Goal: Information Seeking & Learning: Find specific page/section

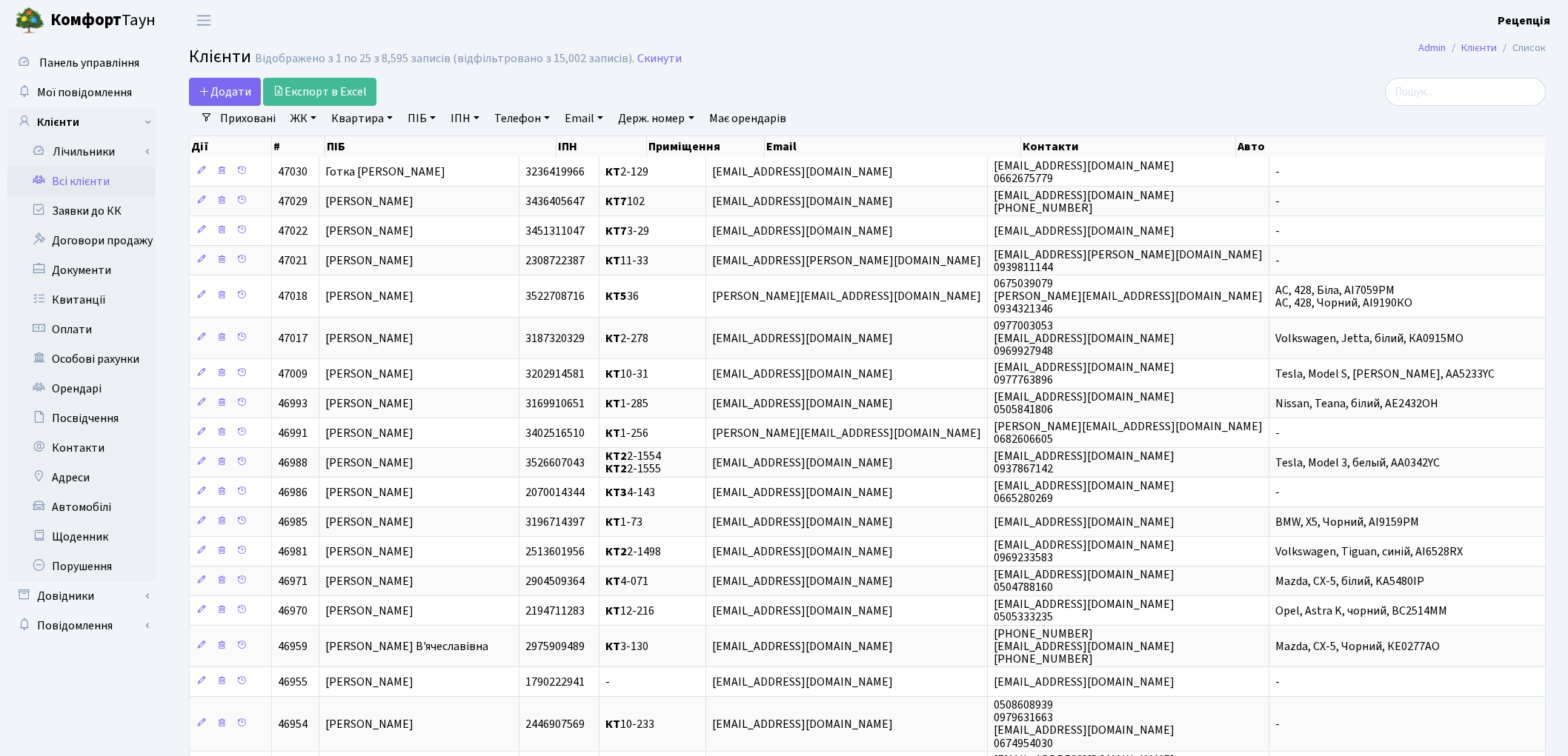
select select "25"
click at [77, 210] on link "Заявки до КК" at bounding box center [81, 211] width 148 height 29
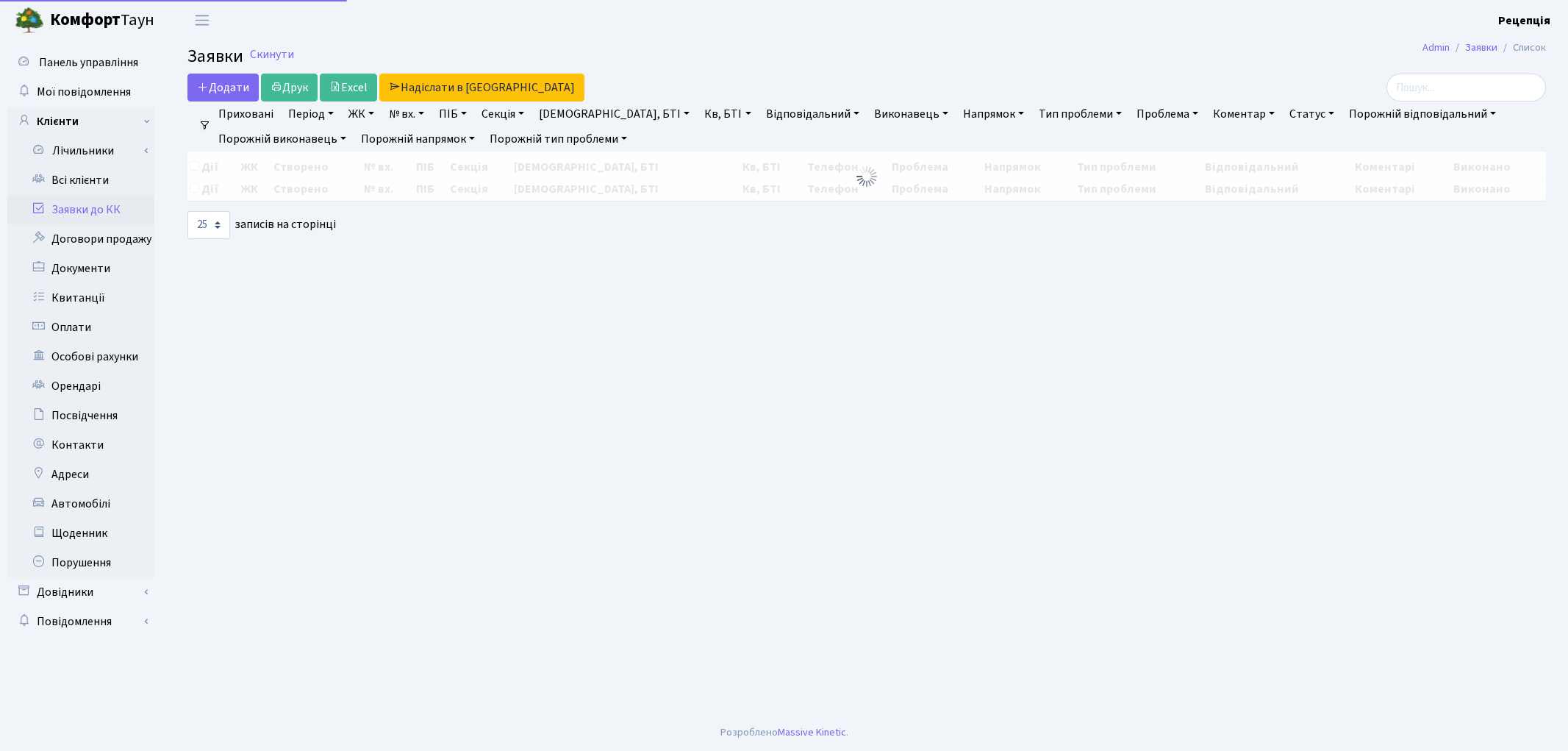
select select "25"
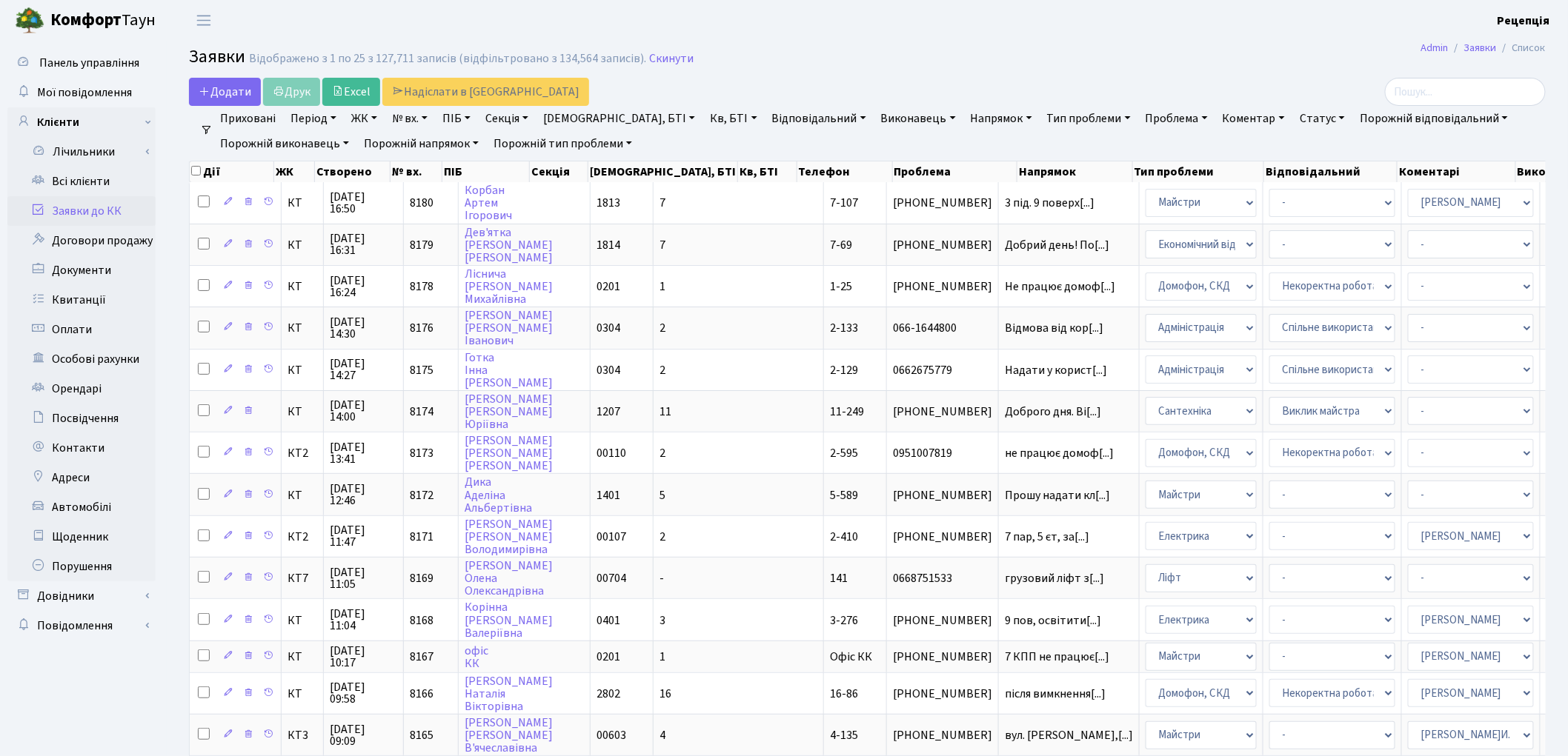
click at [378, 119] on link "ЖК" at bounding box center [364, 119] width 38 height 26
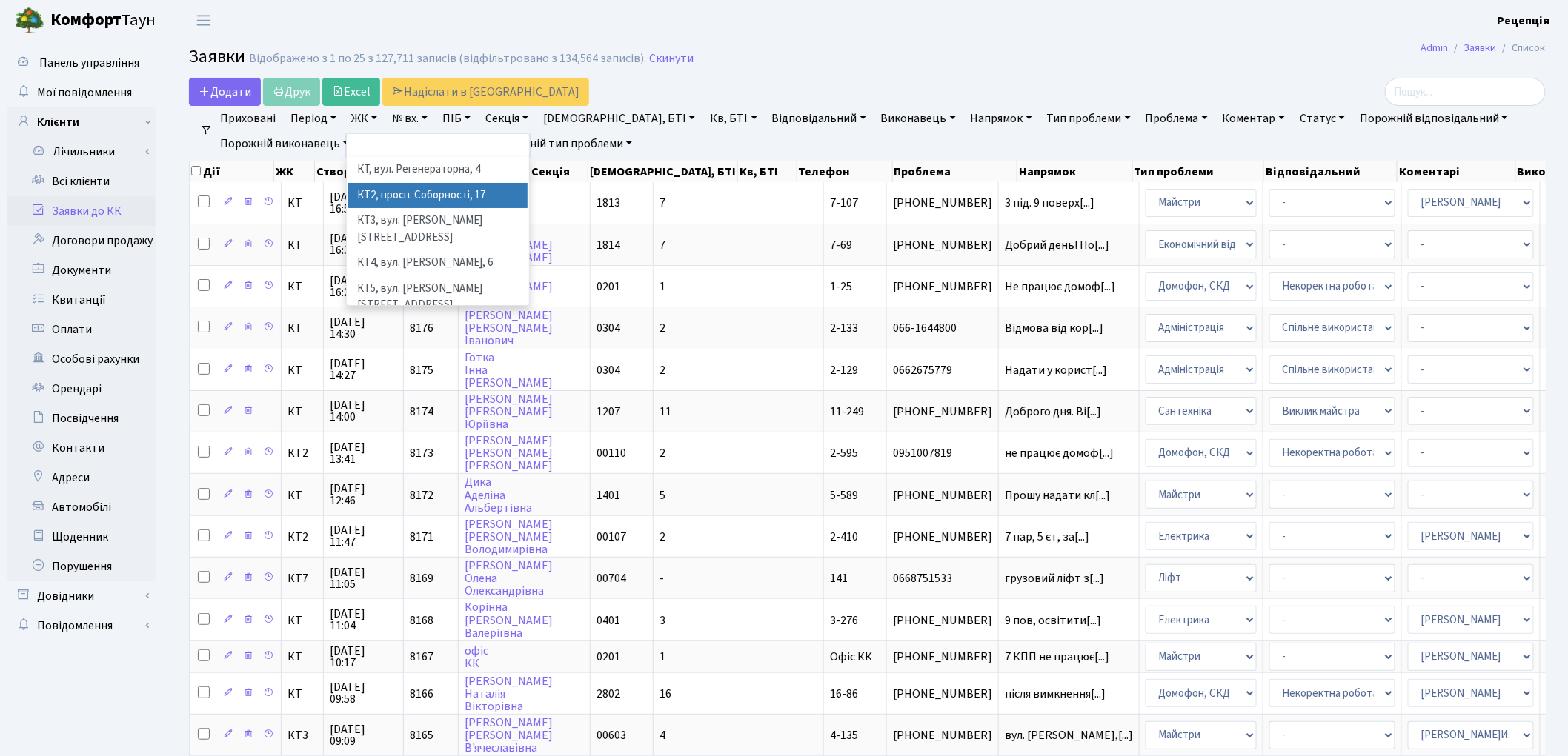
click at [445, 190] on li "КТ2, просп. Соборності, 17" at bounding box center [437, 195] width 179 height 26
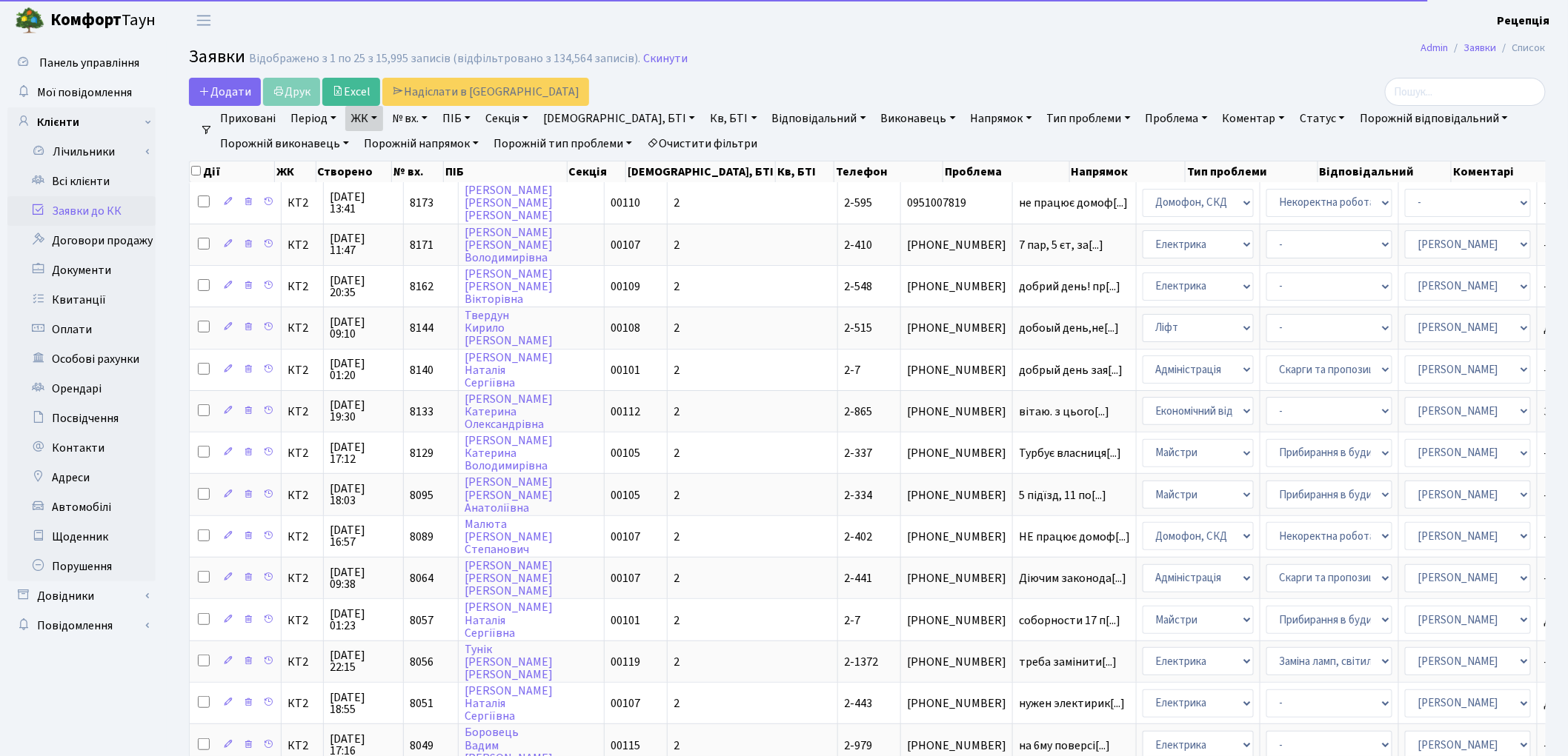
click at [704, 122] on link "Кв, БТІ" at bounding box center [733, 119] width 59 height 26
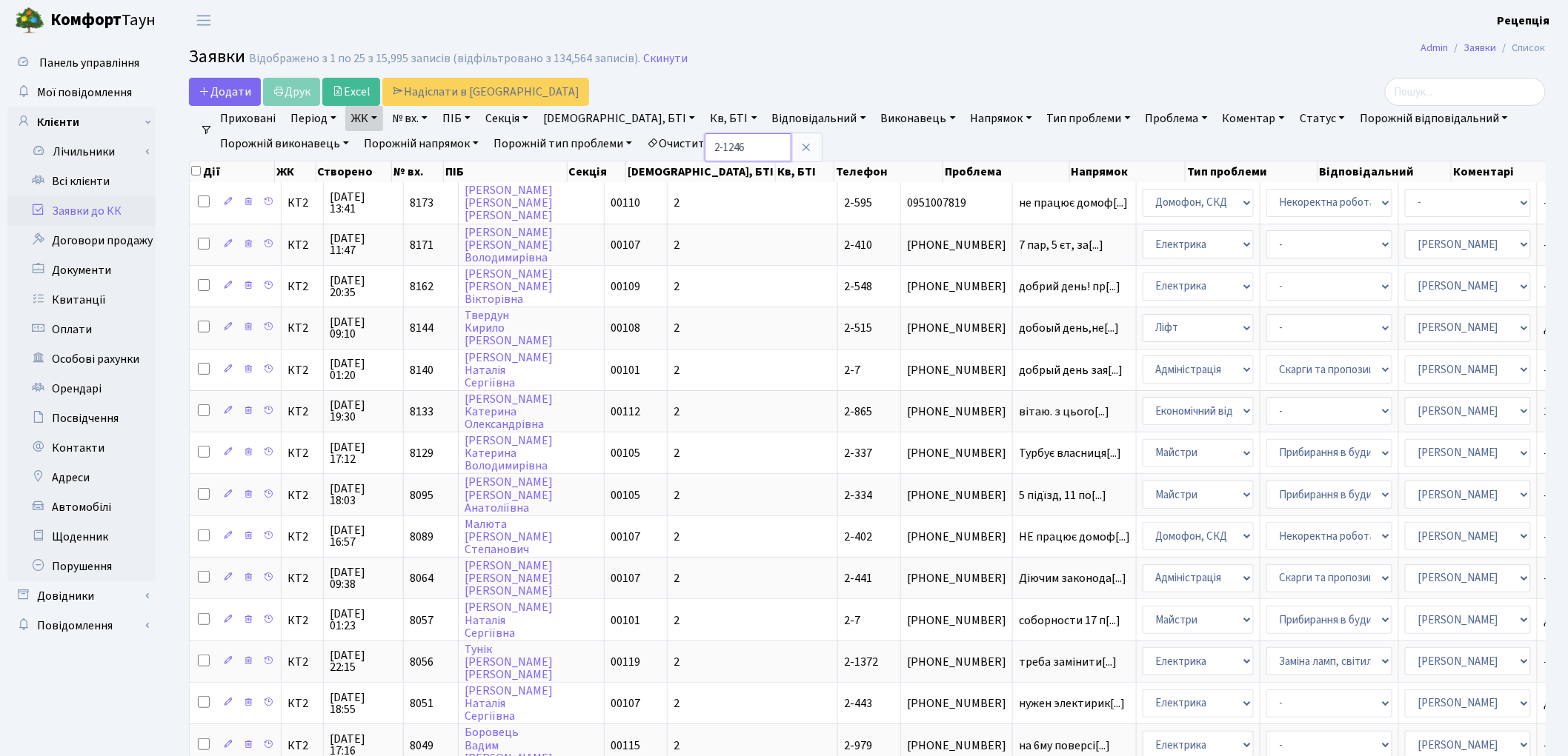
type input "2-1246"
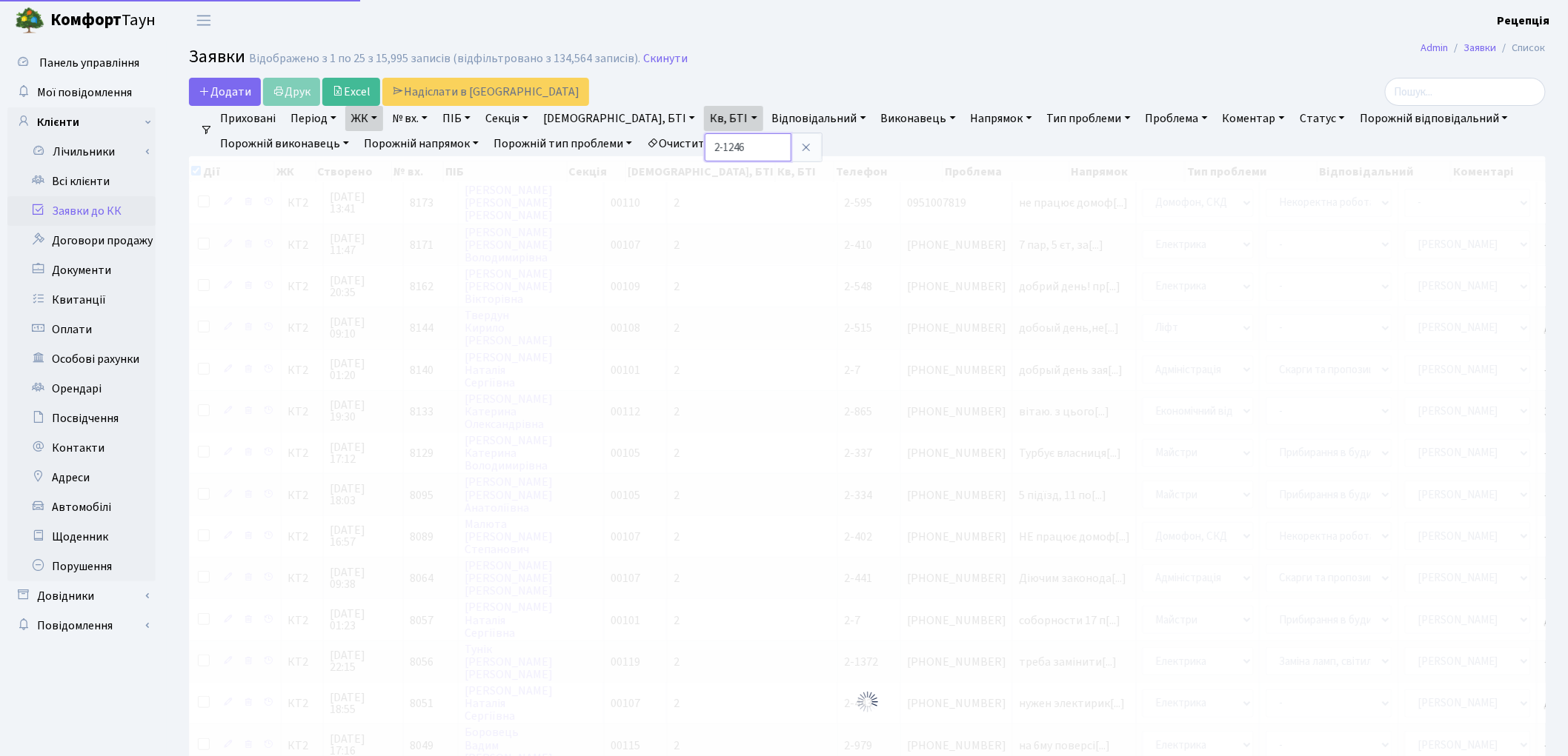
checkbox input "true"
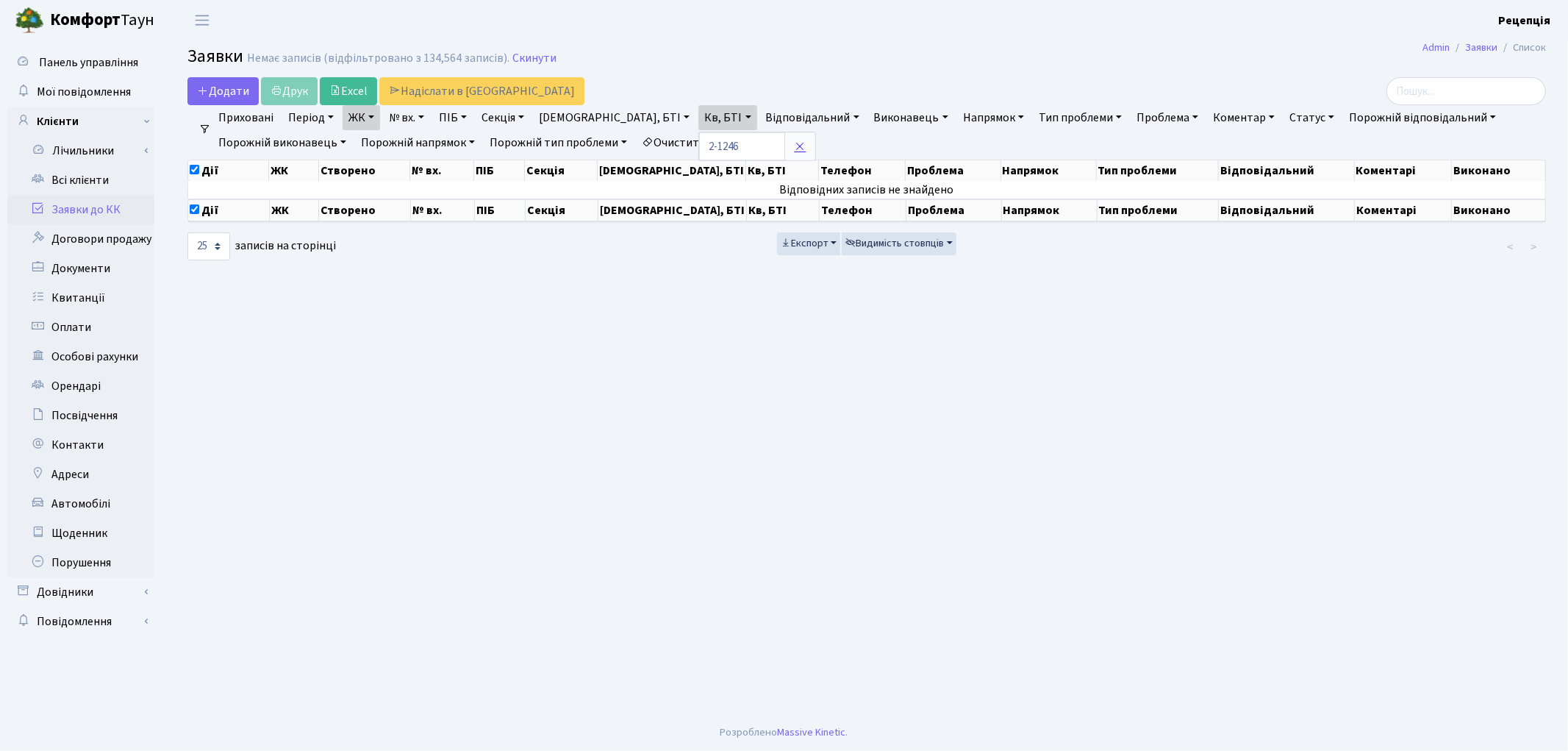
click at [784, 150] on link at bounding box center [800, 146] width 31 height 28
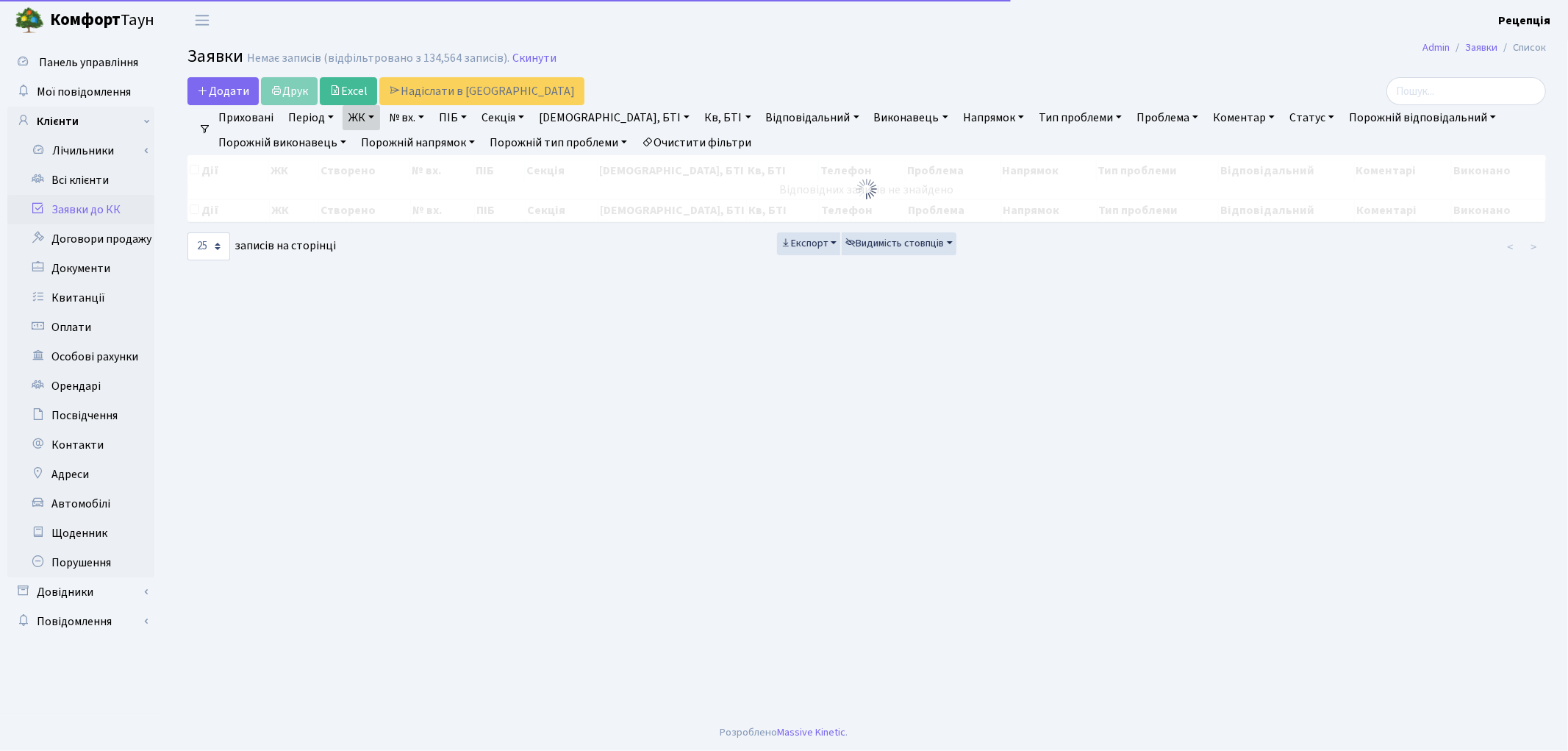
checkbox input "false"
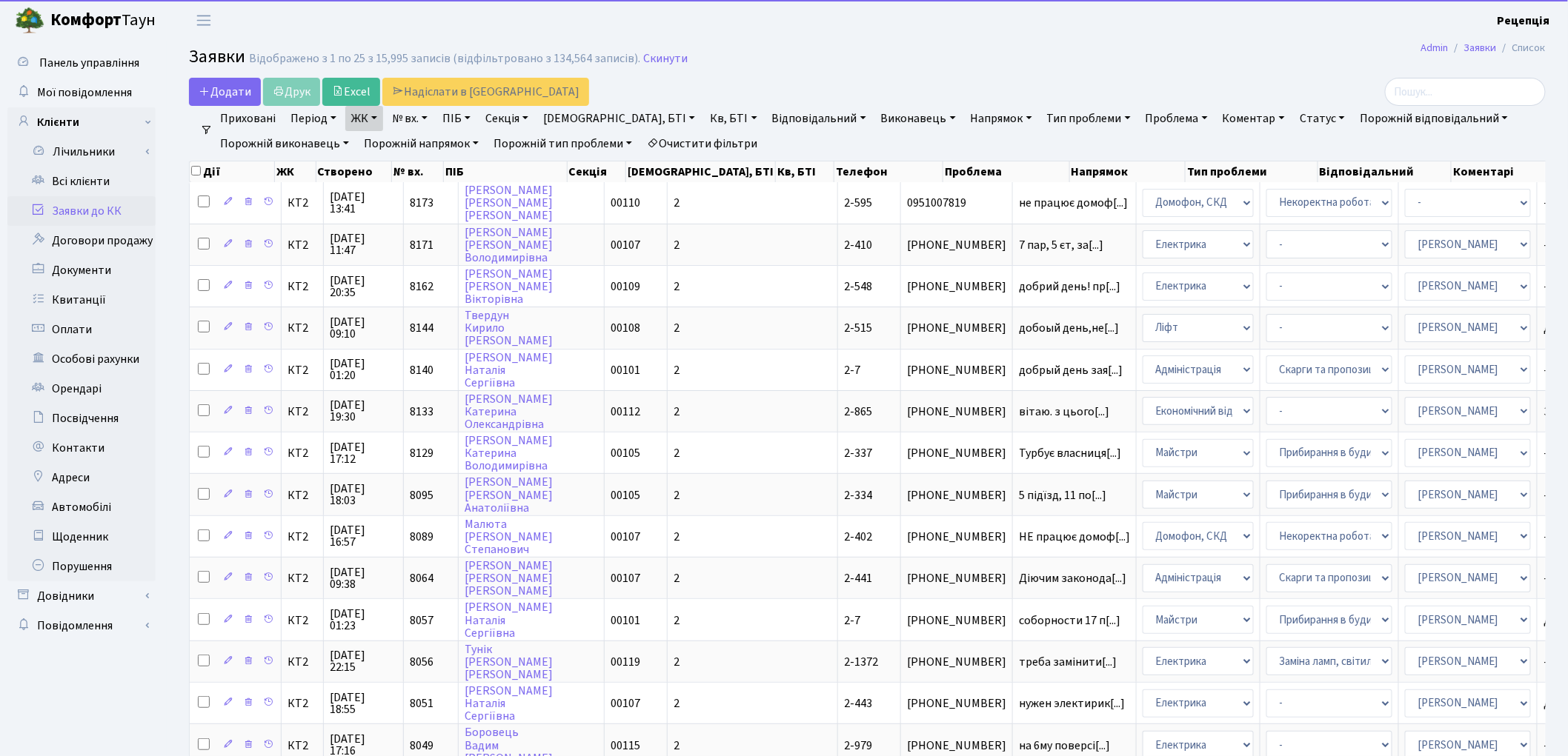
click at [685, 143] on link "Очистити фільтри" at bounding box center [702, 143] width 122 height 26
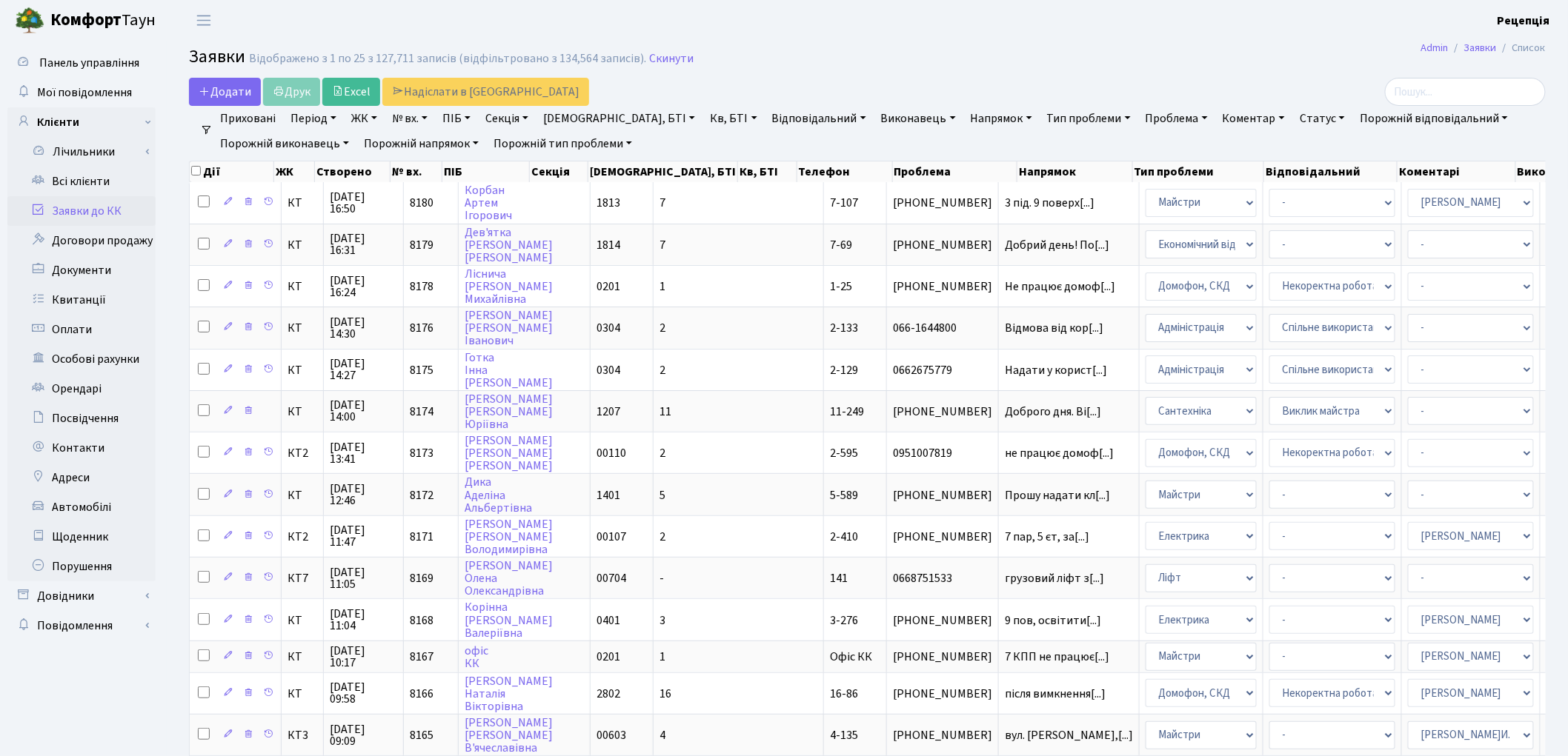
click at [364, 123] on link "ЖК" at bounding box center [364, 119] width 38 height 26
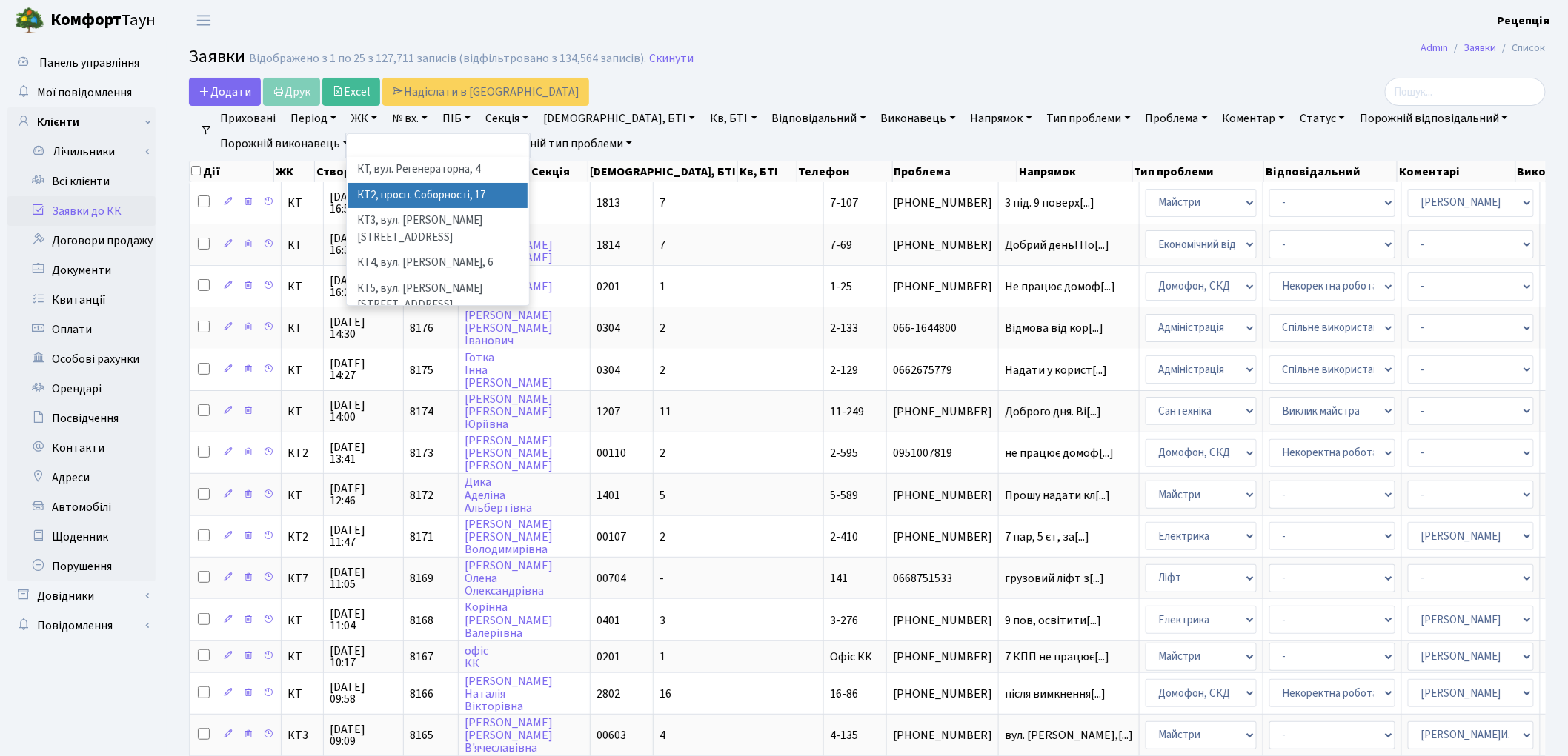
click at [420, 194] on li "КТ2, просп. Соборності, 17" at bounding box center [437, 195] width 179 height 26
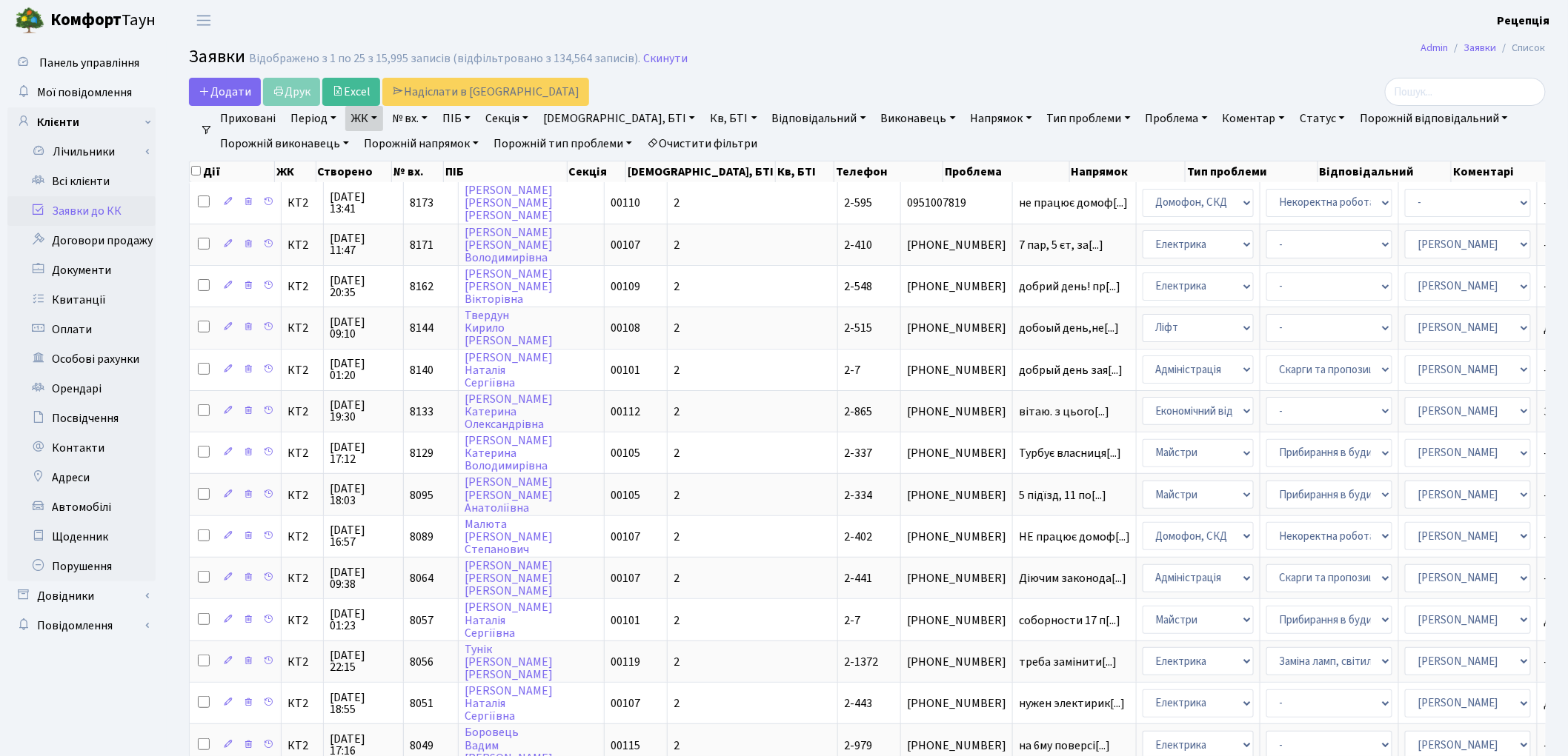
click at [704, 114] on link "Кв, БТІ" at bounding box center [733, 119] width 59 height 26
click at [705, 141] on input "text" at bounding box center [748, 147] width 87 height 28
type input "2-1246"
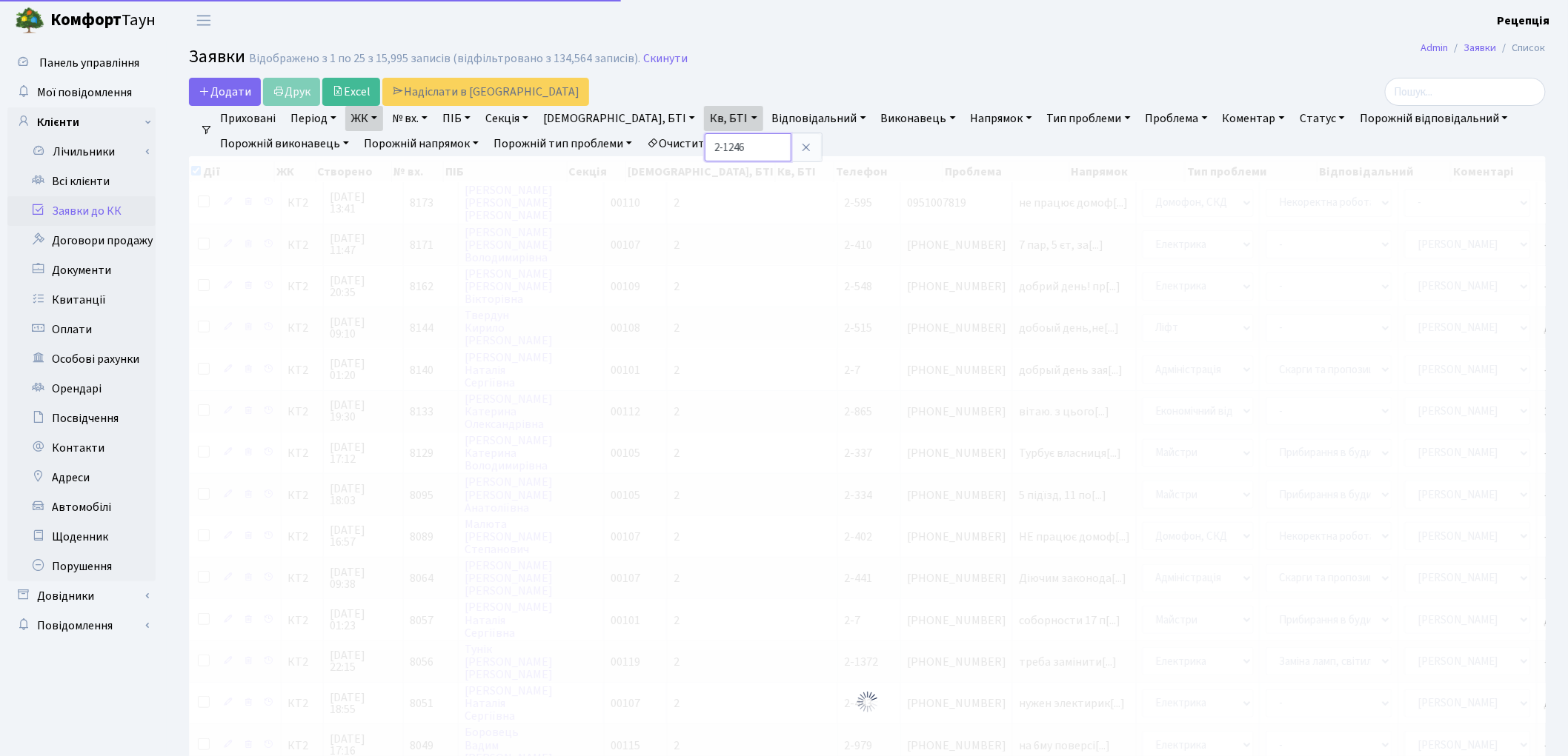
checkbox input "true"
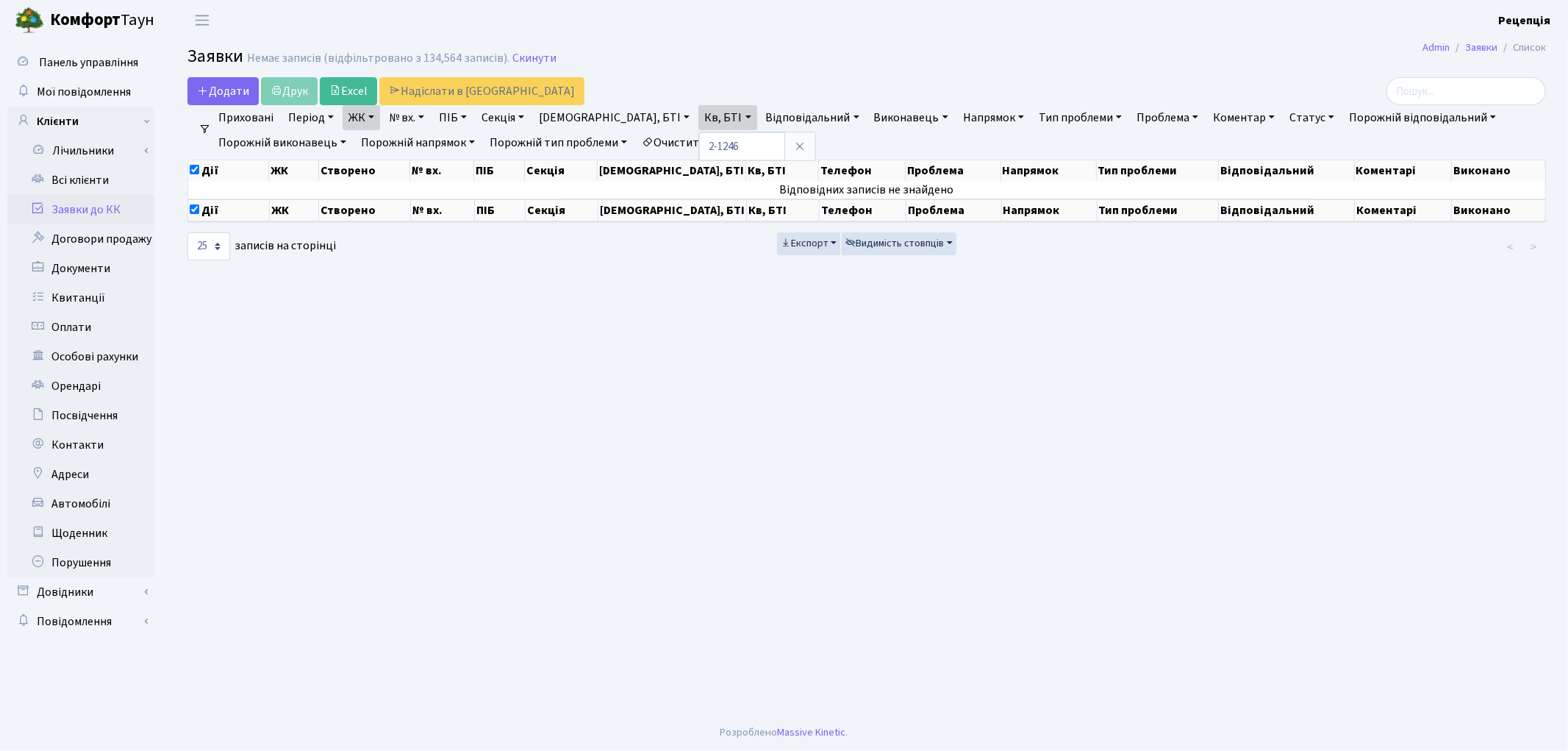
click at [794, 149] on icon at bounding box center [799, 146] width 12 height 12
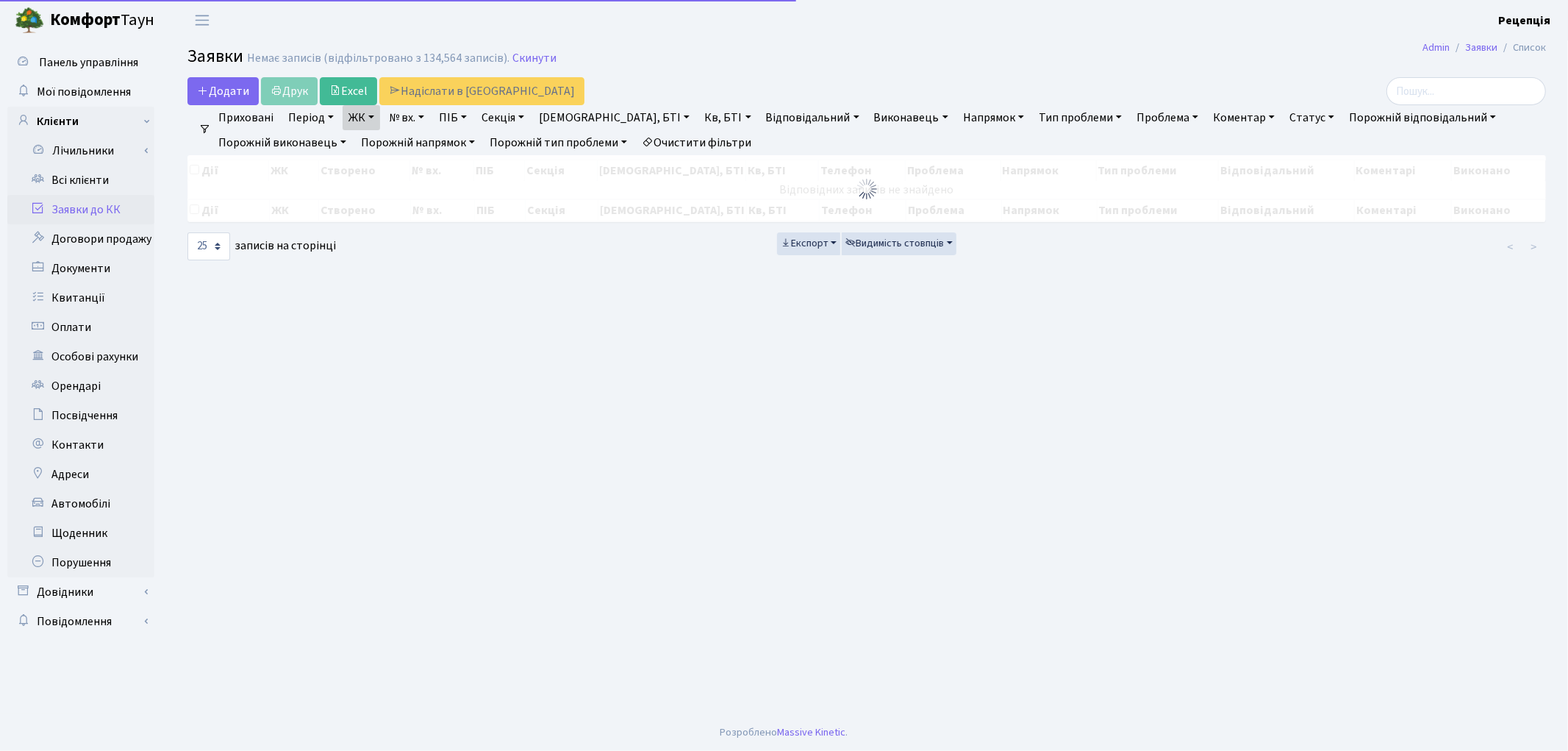
checkbox input "false"
click at [731, 144] on link "Очистити фільтри" at bounding box center [697, 142] width 122 height 25
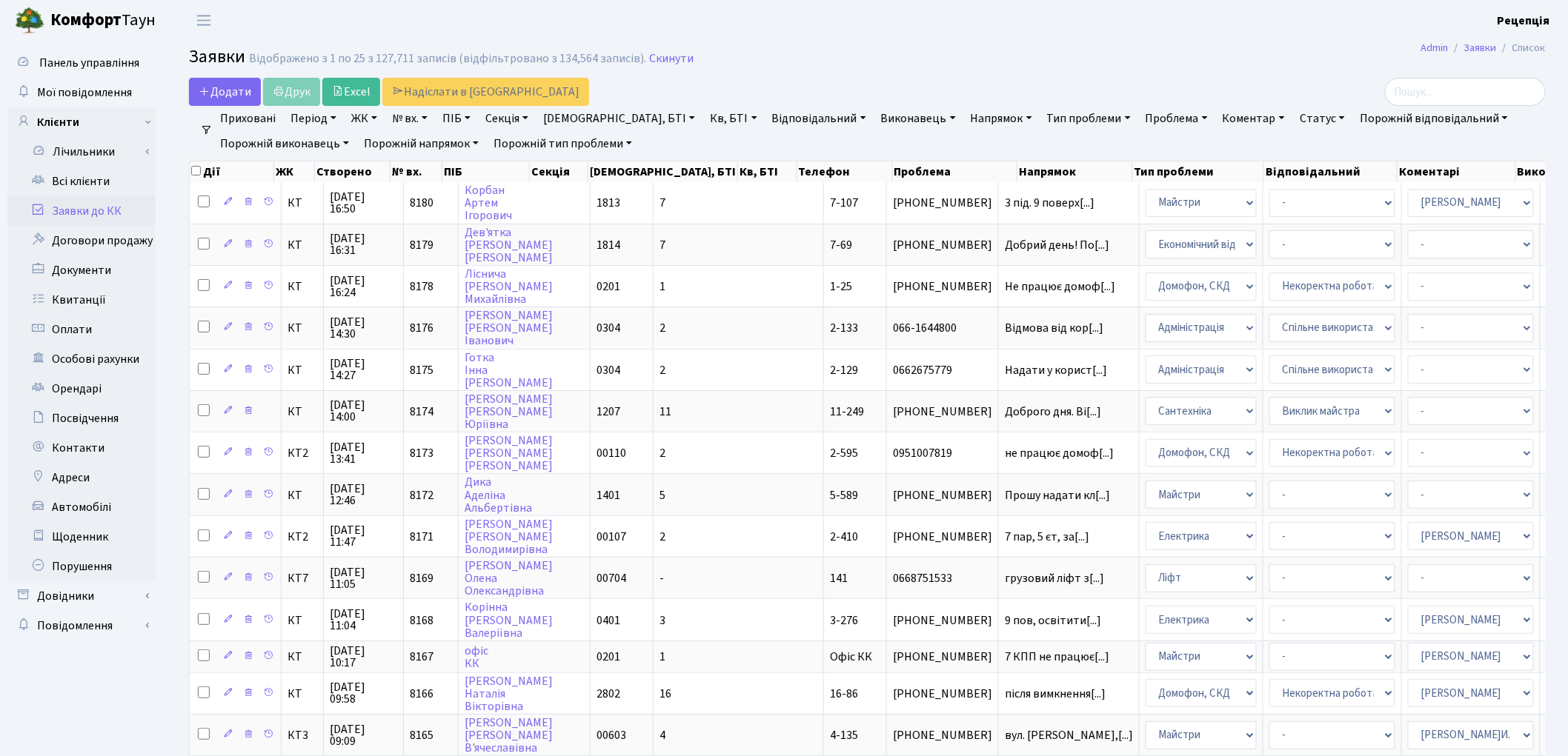
click at [112, 211] on link "Заявки до КК" at bounding box center [81, 211] width 148 height 29
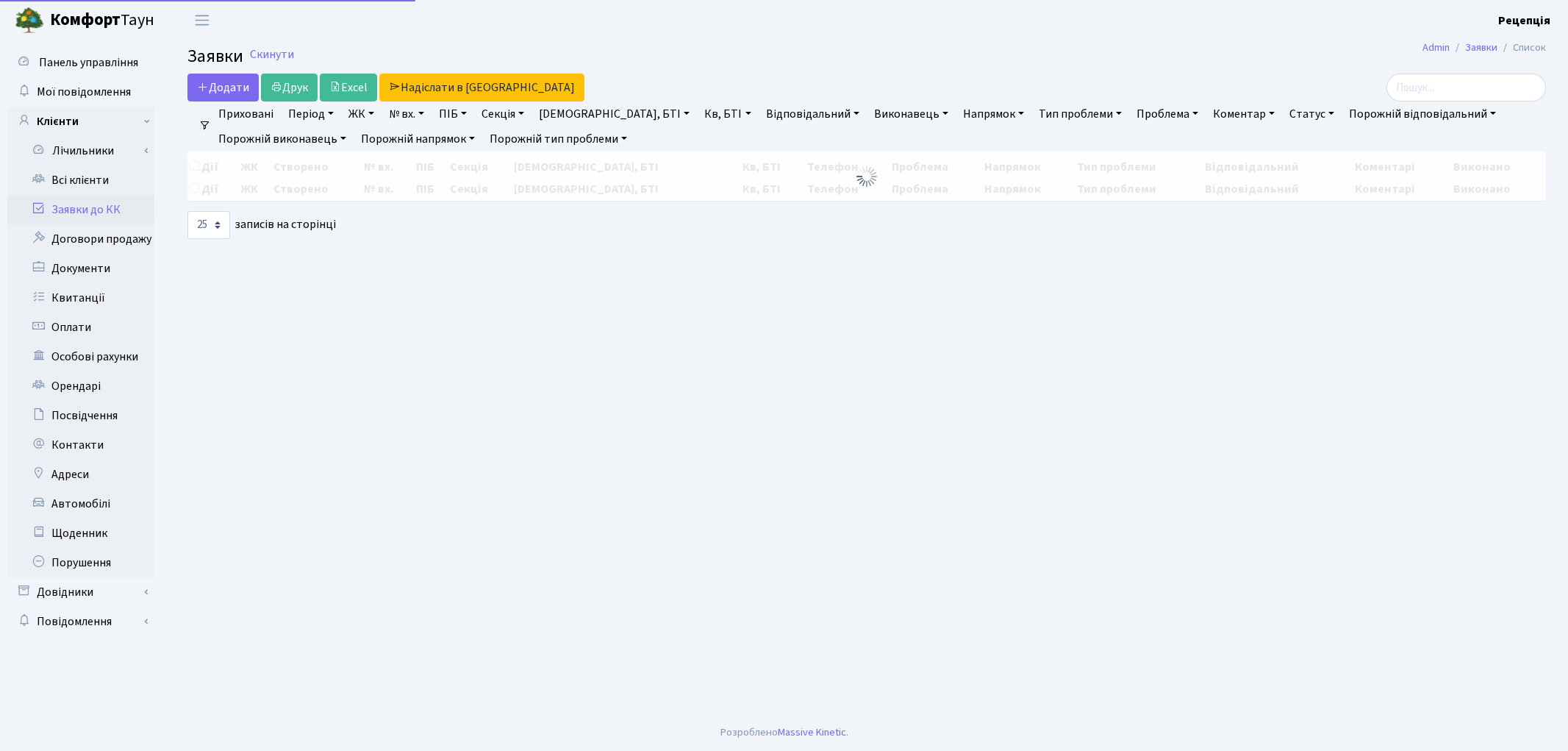
select select "25"
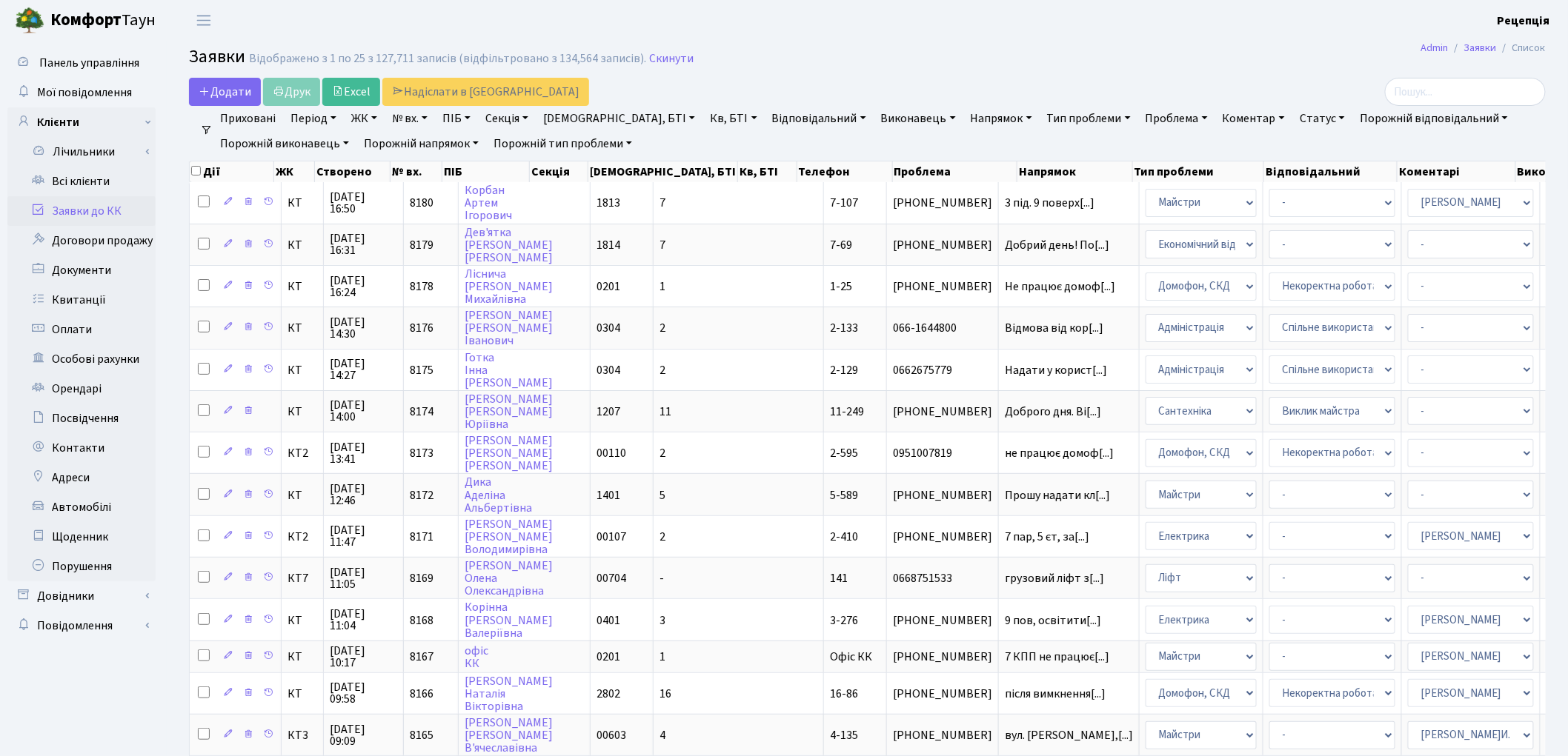
click at [367, 122] on link "ЖК" at bounding box center [364, 119] width 38 height 26
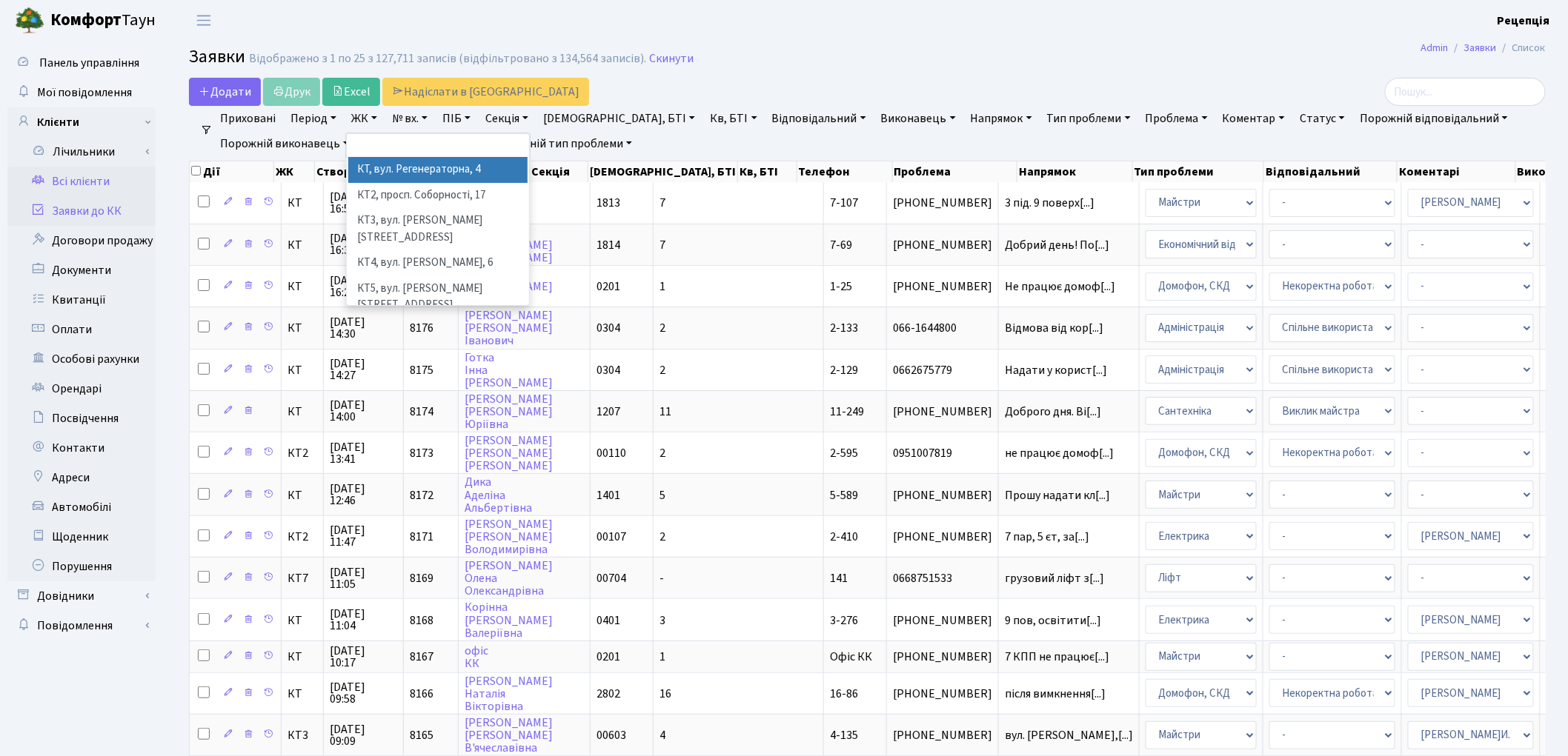
click at [92, 180] on link "Всі клієнти" at bounding box center [81, 181] width 148 height 29
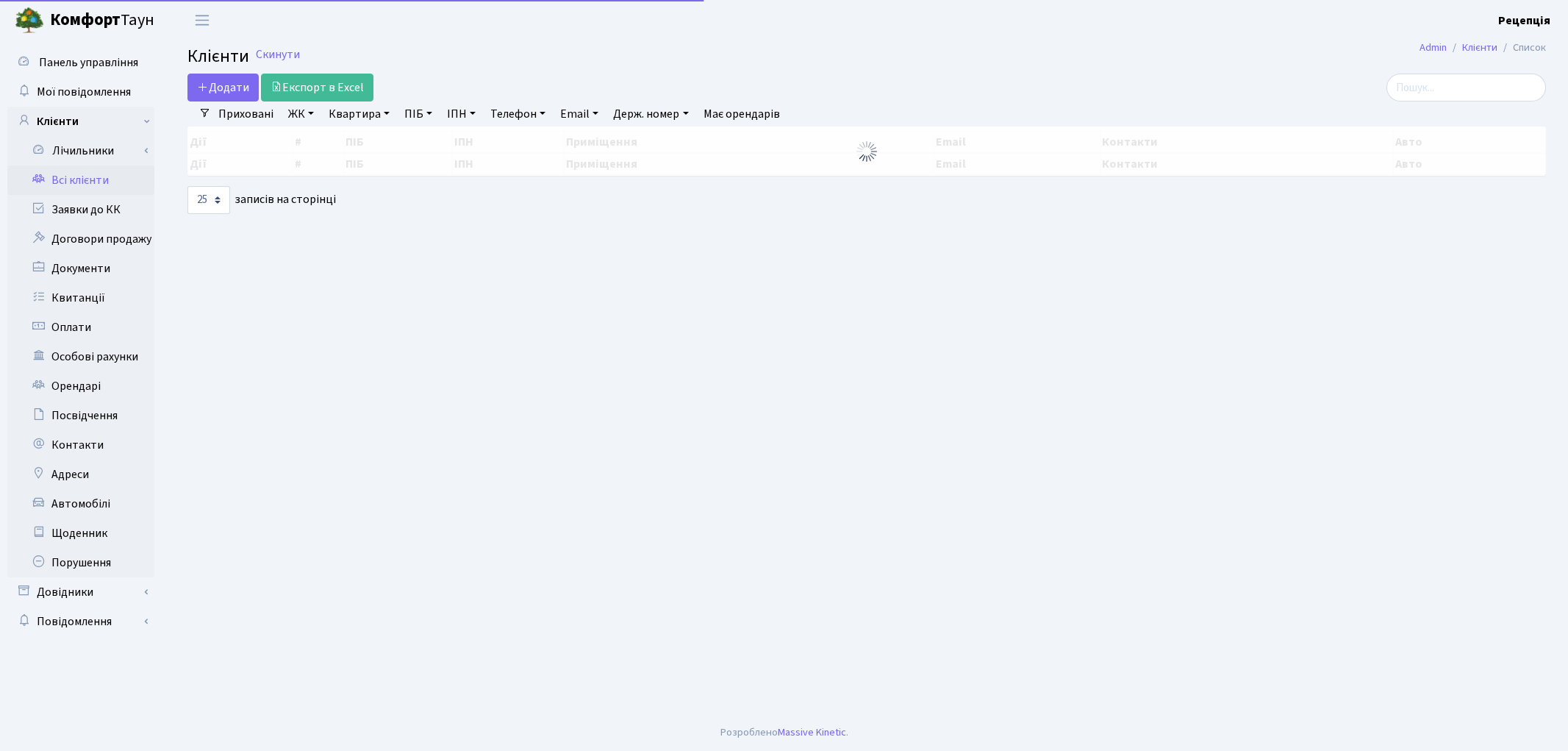
select select
select select "25"
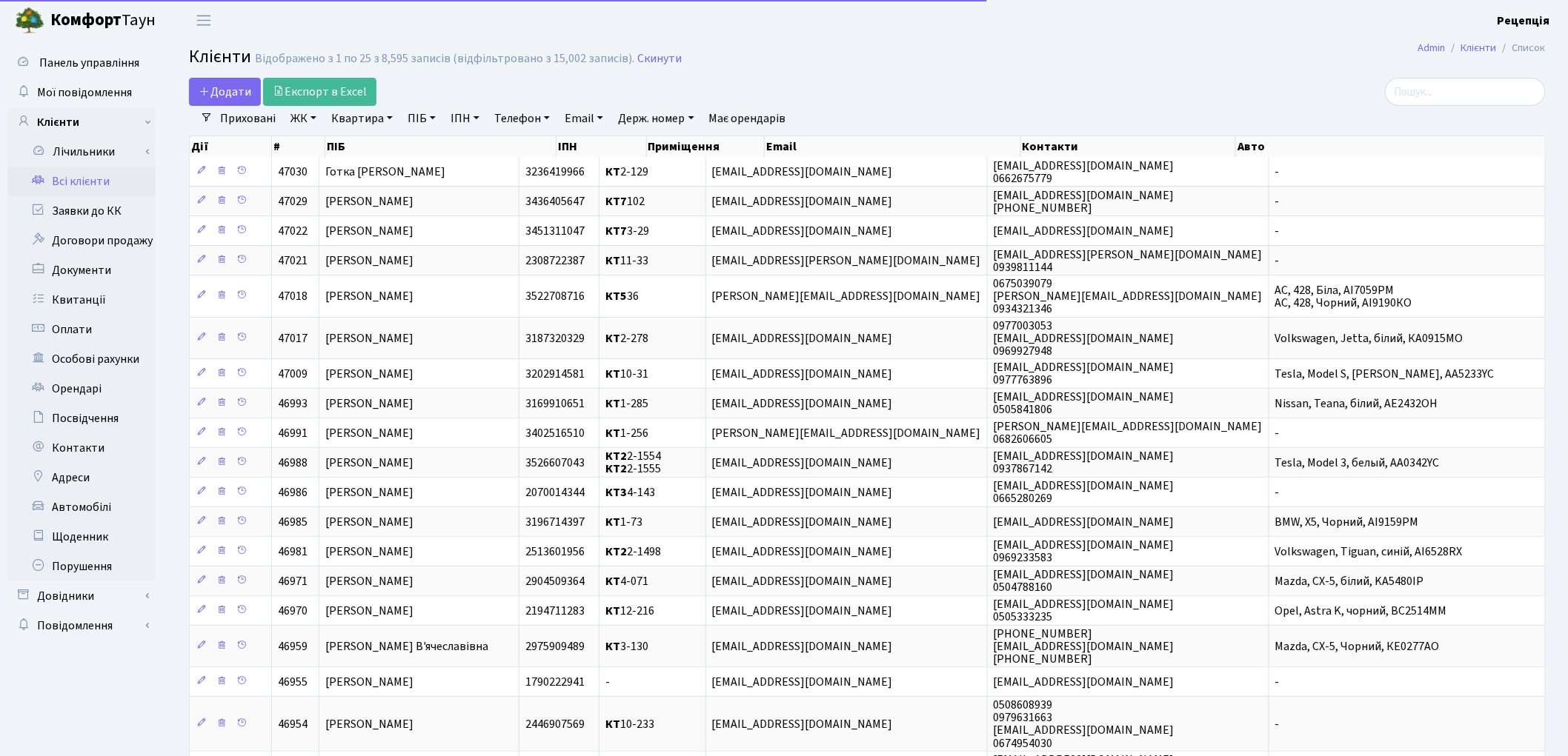
click at [286, 124] on link "ЖК" at bounding box center [303, 119] width 38 height 26
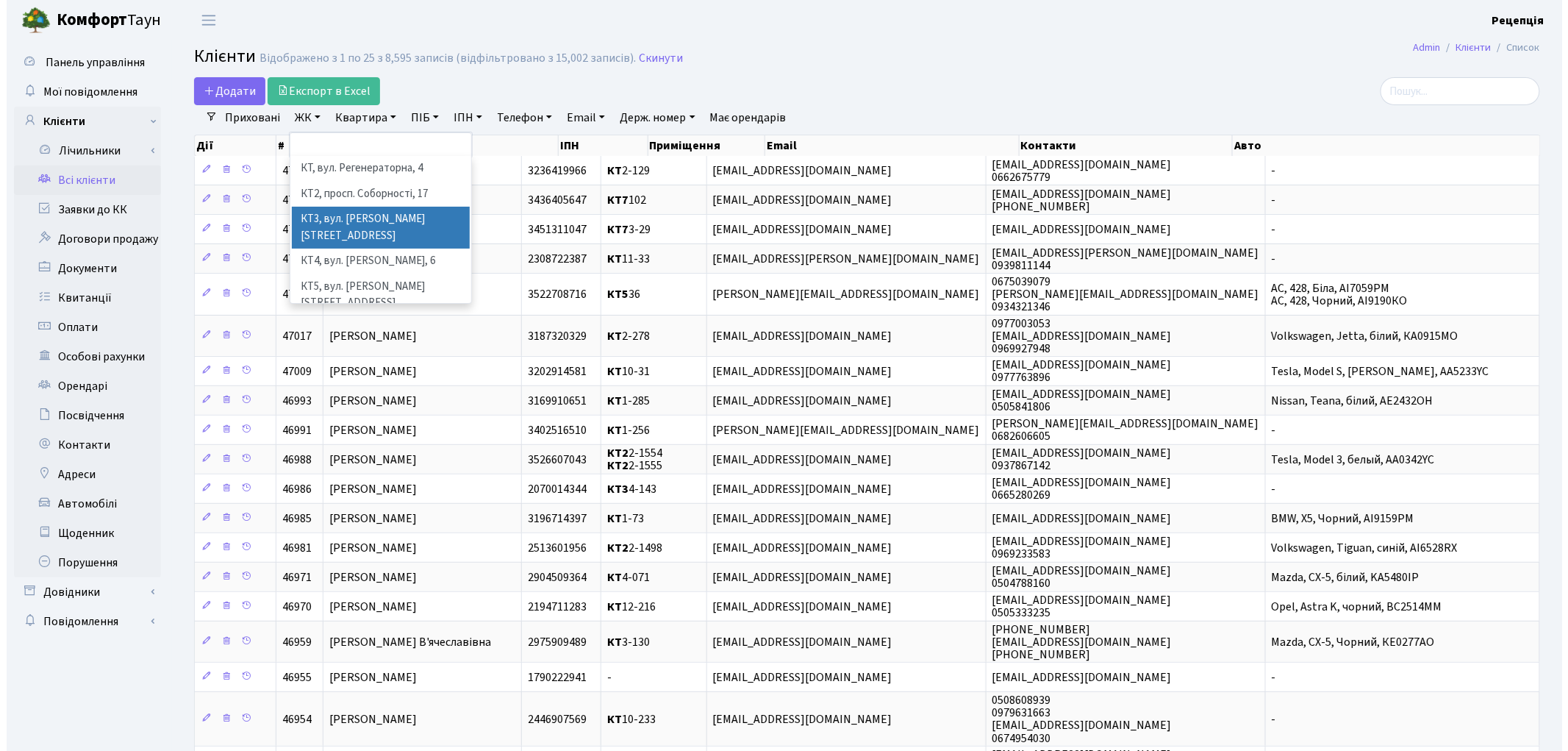
scroll to position [30, 0]
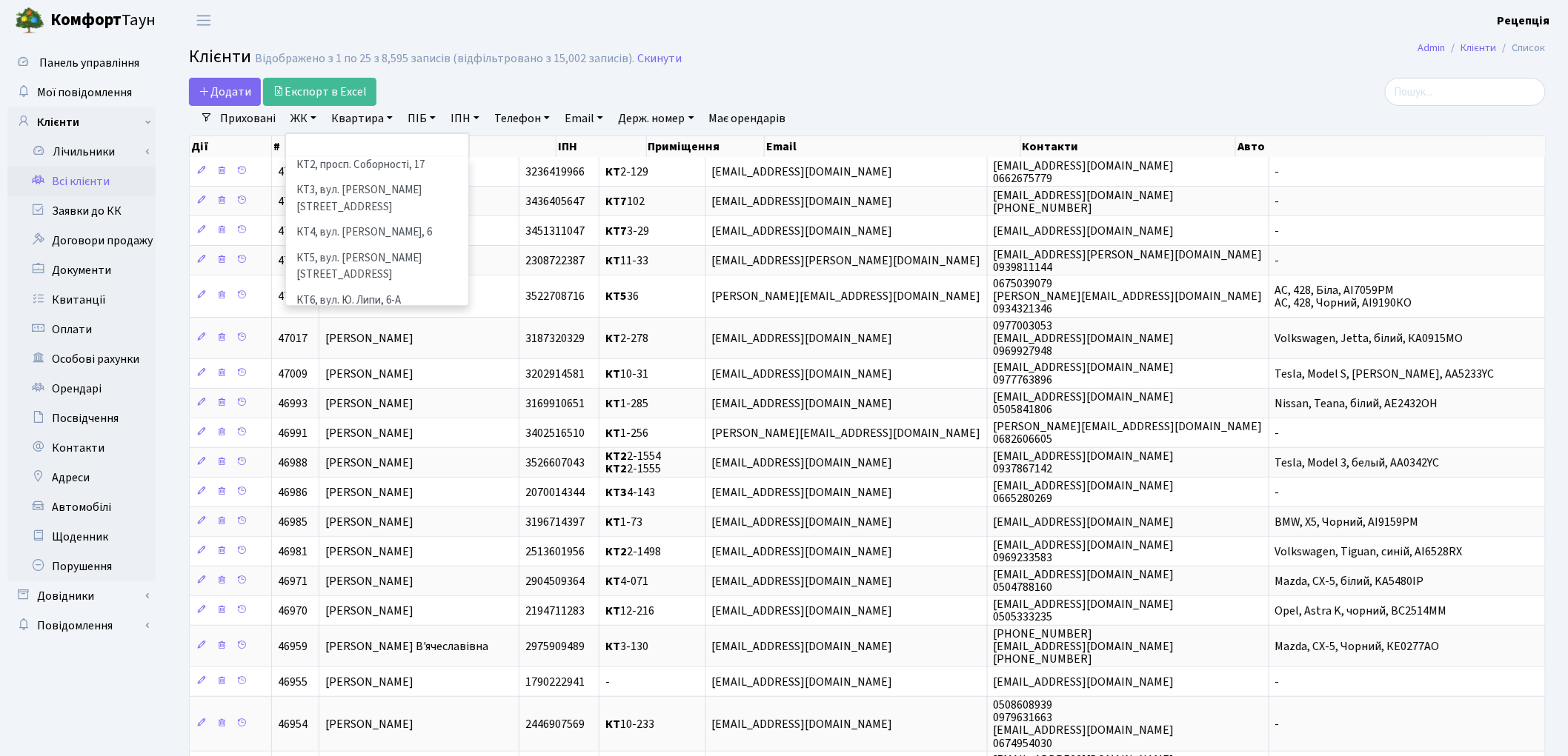
click at [401, 313] on li "КТ7, вул. [PERSON_NAME][STREET_ADDRESS]" at bounding box center [377, 334] width 179 height 42
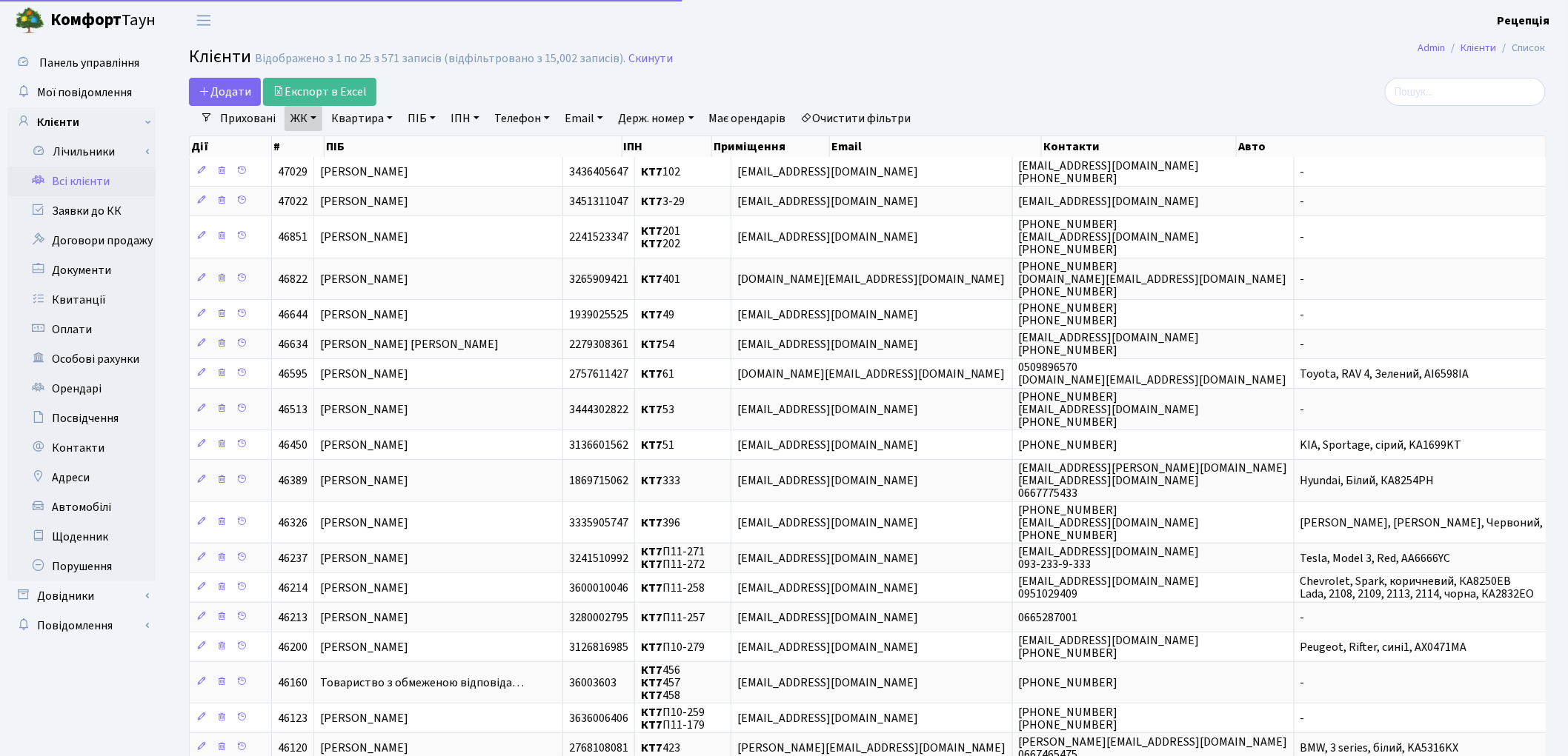
click at [374, 122] on link "Квартира" at bounding box center [362, 119] width 74 height 26
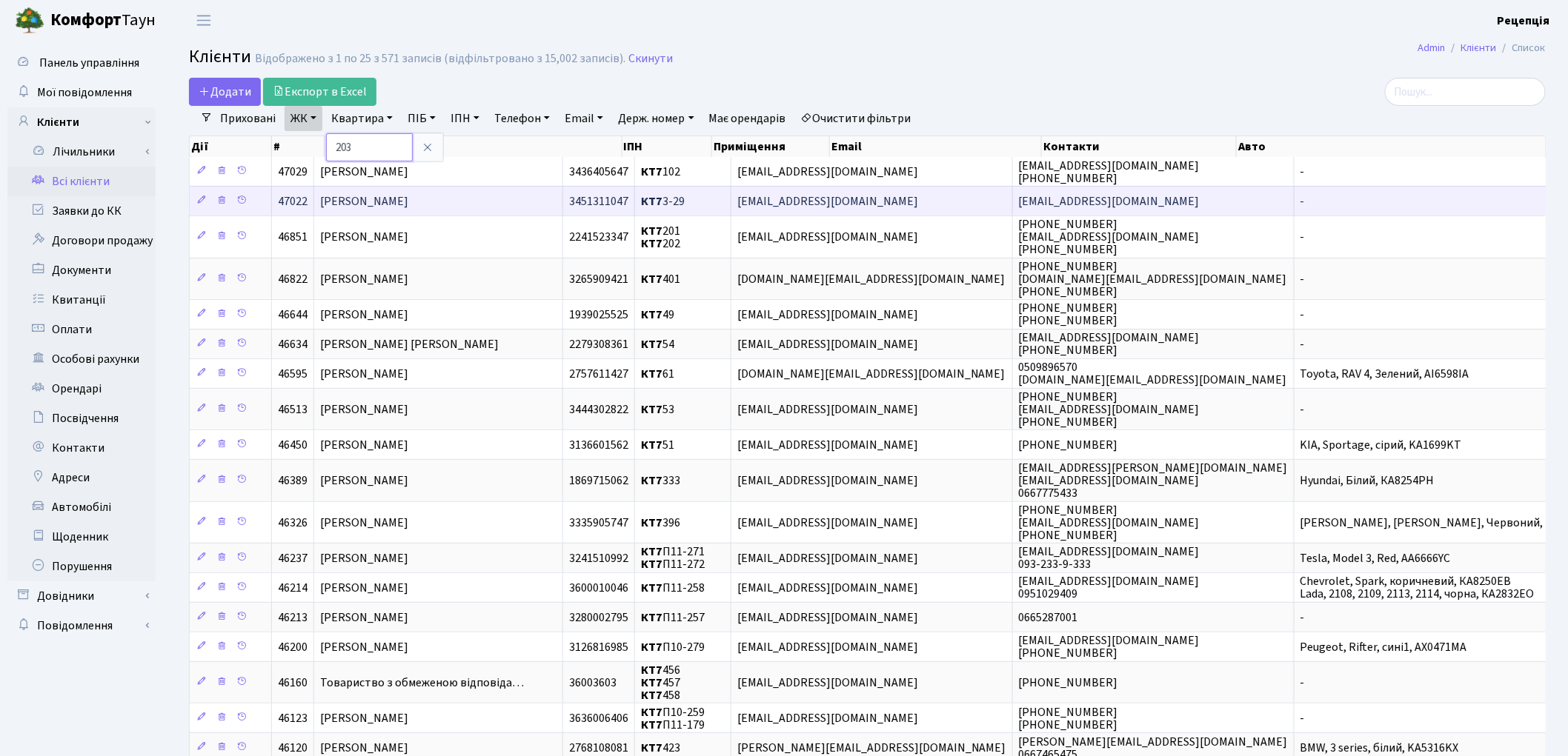
type input "203"
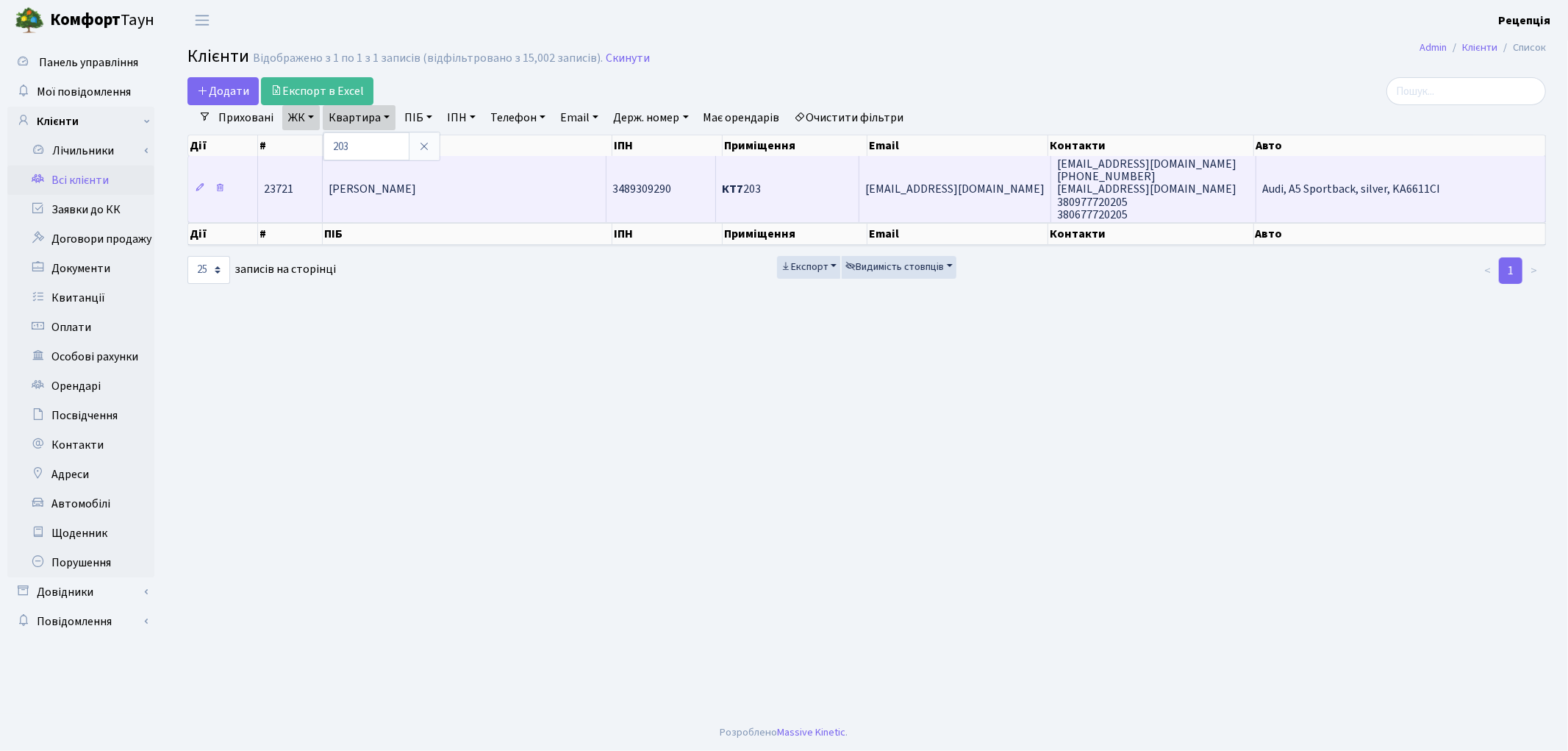
click at [416, 182] on span "Шишковський Вадим Русланович" at bounding box center [372, 189] width 88 height 16
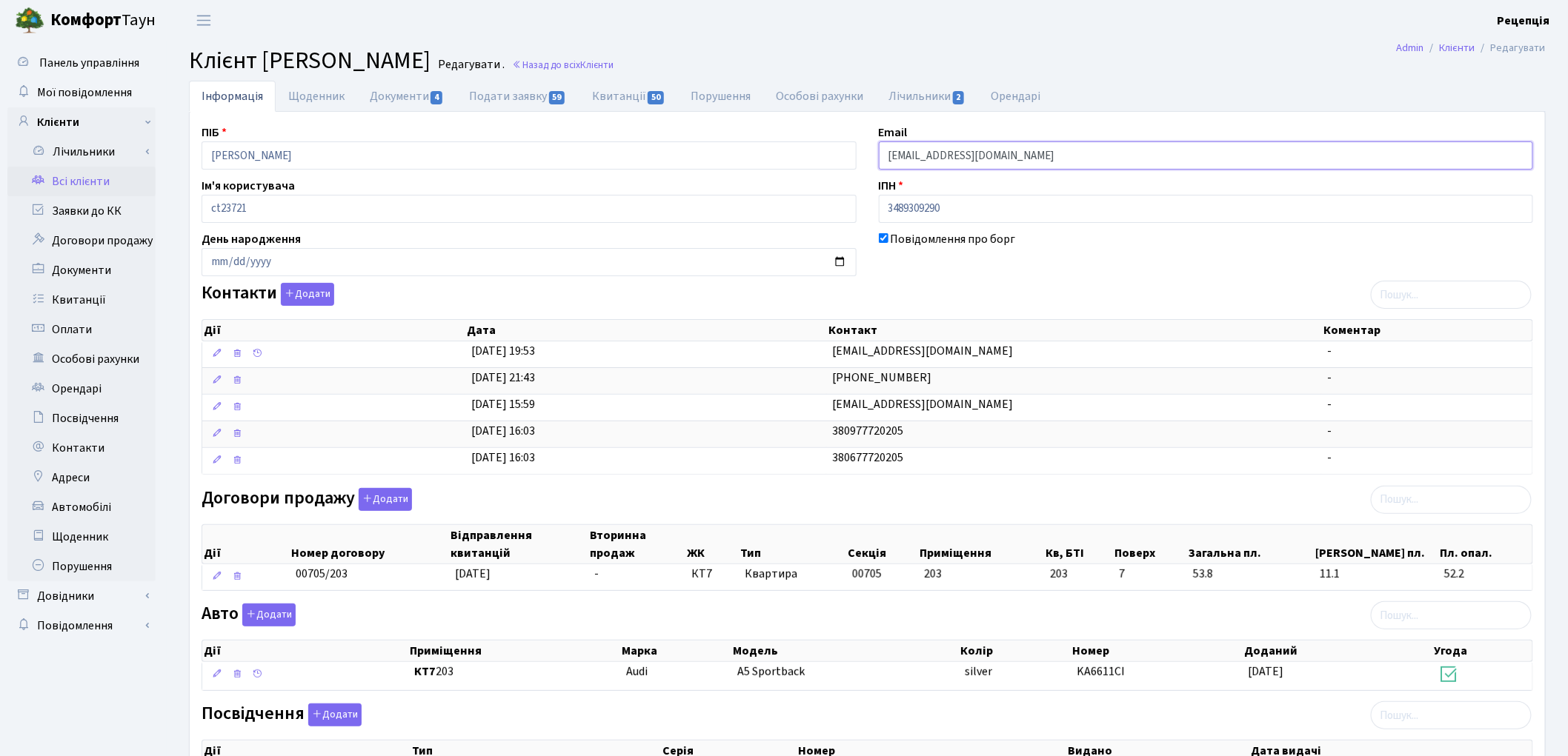
drag, startPoint x: 1005, startPoint y: 159, endPoint x: 865, endPoint y: 168, distance: 140.3
click at [865, 168] on div "ПІБ Шишковський Вадим Русланович Email uki4ever@gmail.com Ім'я користувача ct23…" at bounding box center [867, 512] width 1353 height 776
click at [72, 182] on link "Всі клієнти" at bounding box center [81, 181] width 148 height 29
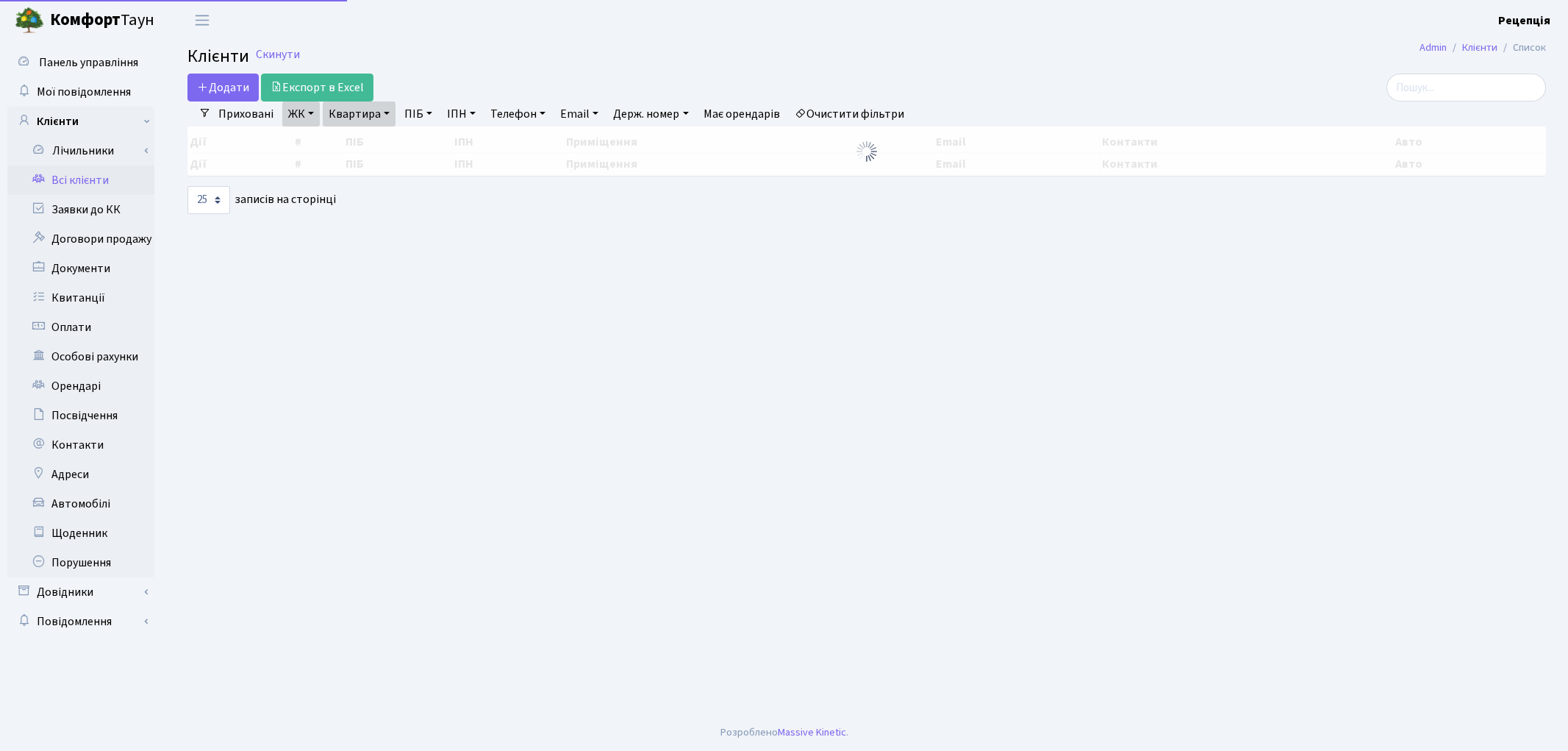
select select "25"
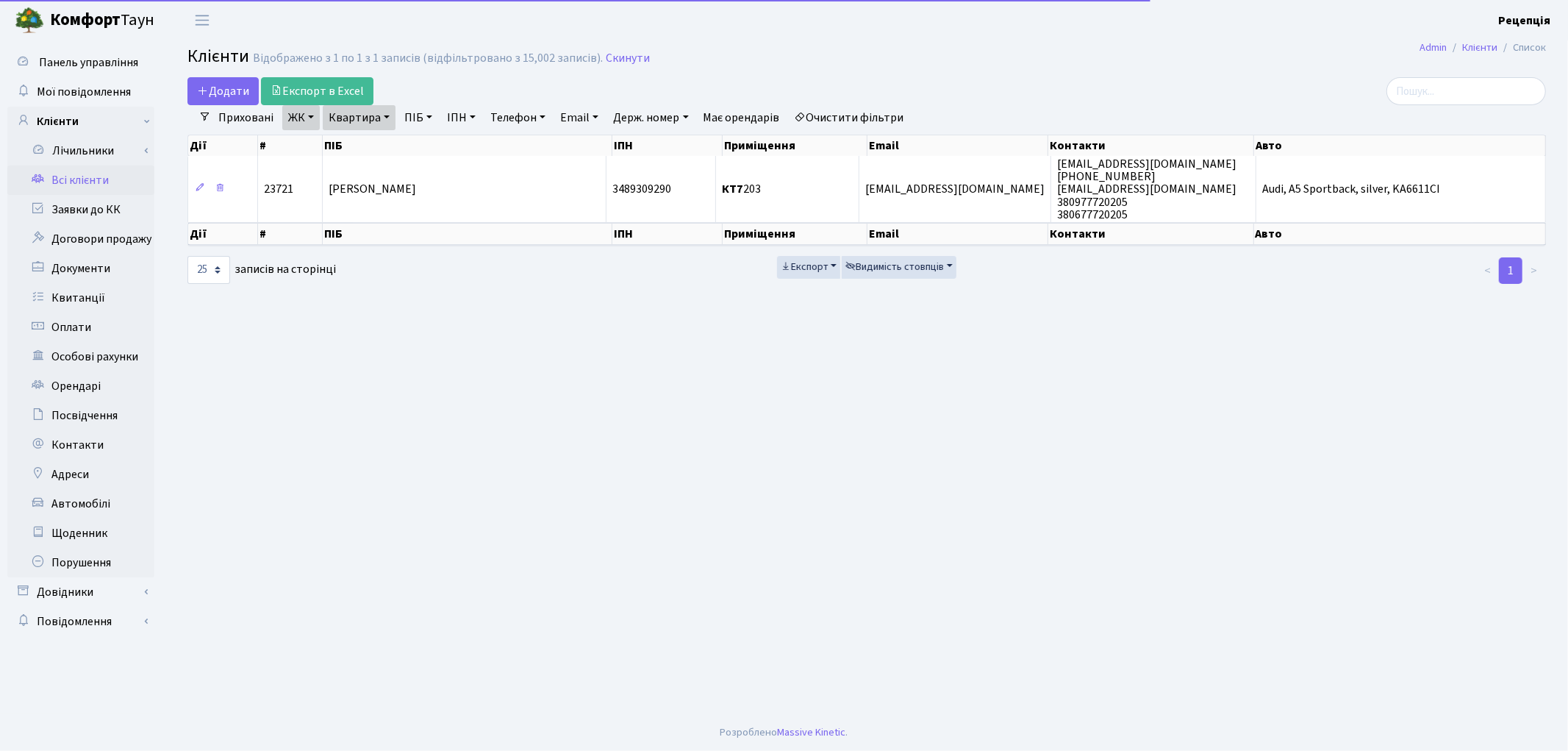
click at [844, 111] on link "Очистити фільтри" at bounding box center [850, 118] width 122 height 25
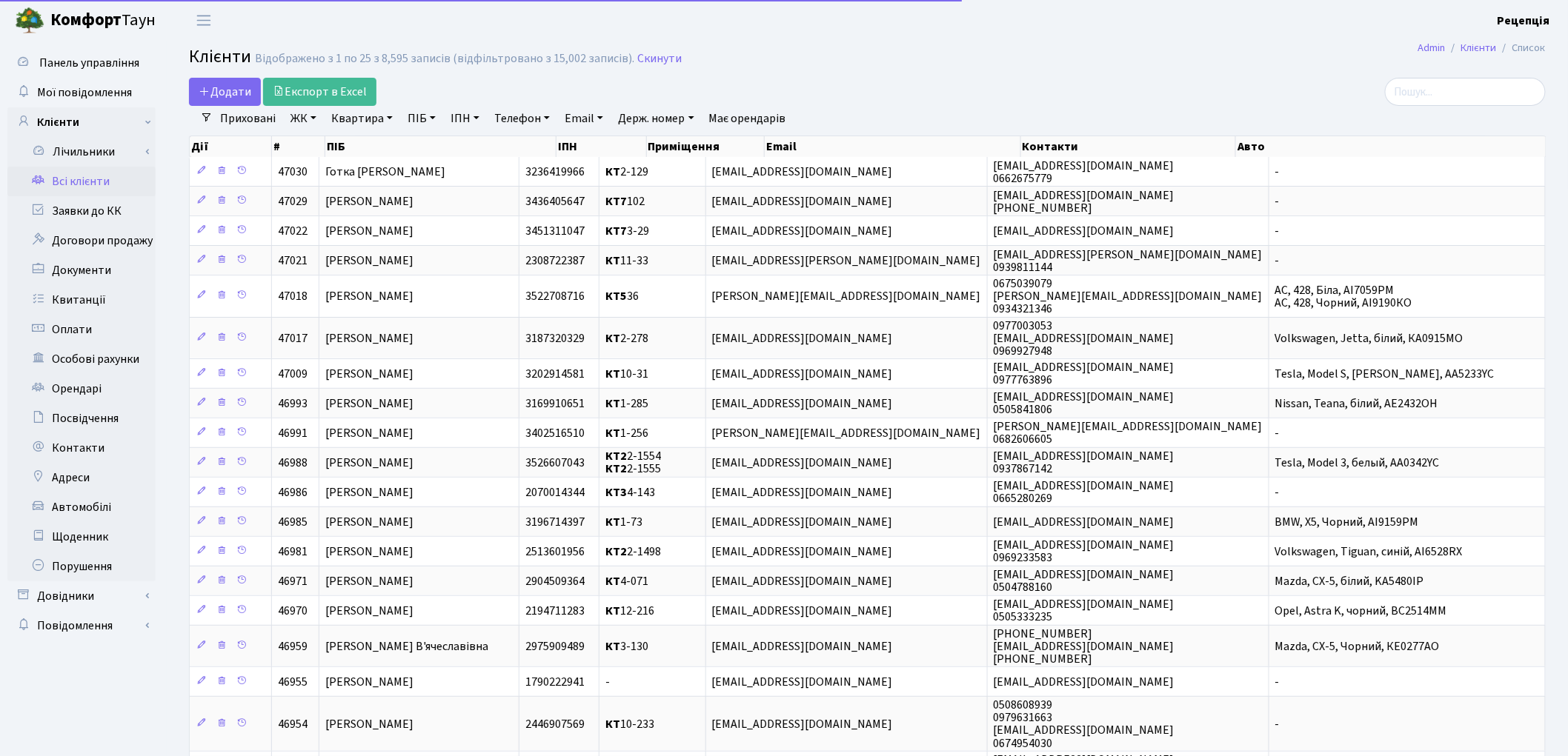
click at [310, 119] on link "ЖК" at bounding box center [303, 119] width 38 height 26
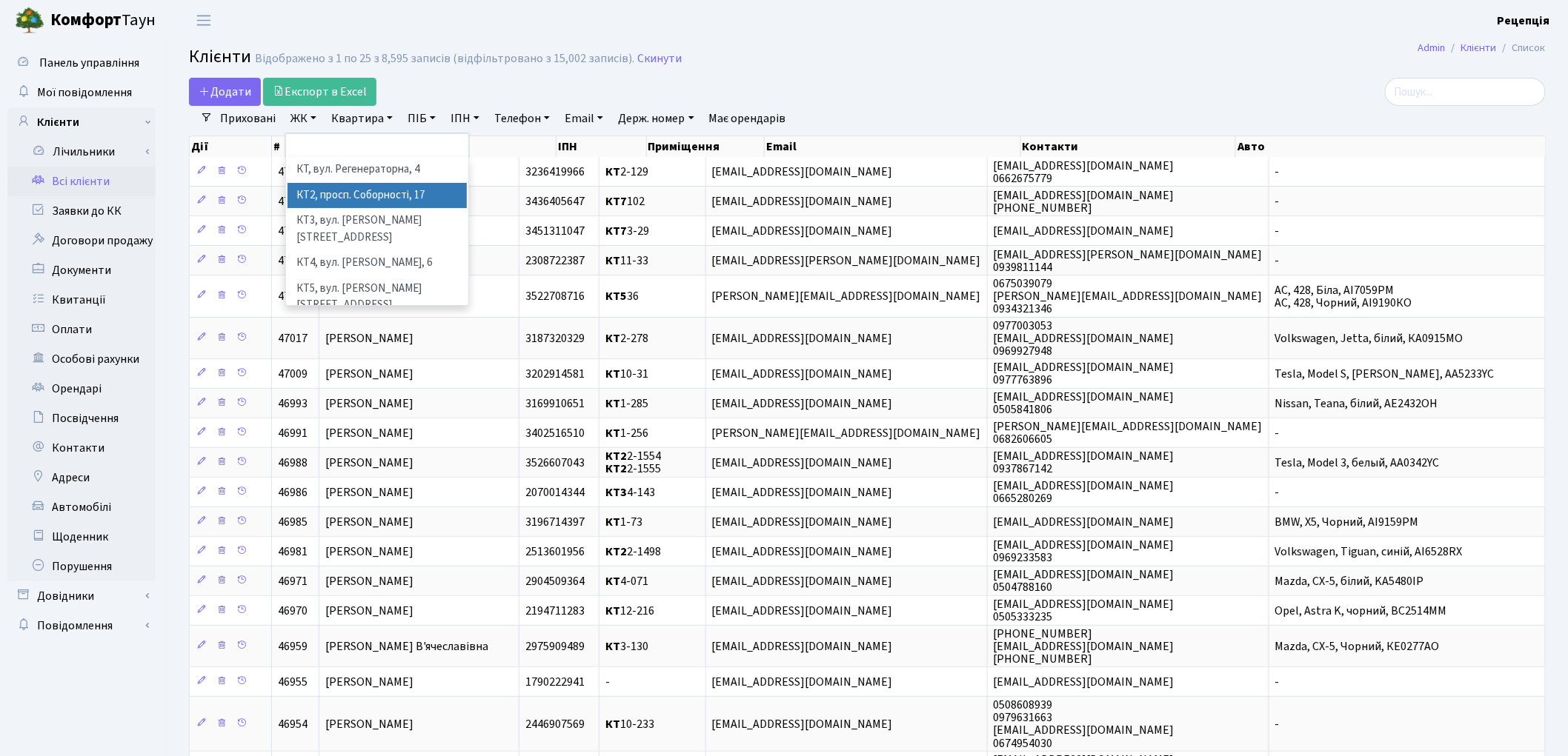
drag, startPoint x: 419, startPoint y: 190, endPoint x: 405, endPoint y: 180, distance: 17.2
click at [419, 190] on li "КТ2, просп. Соборності, 17" at bounding box center [377, 195] width 179 height 26
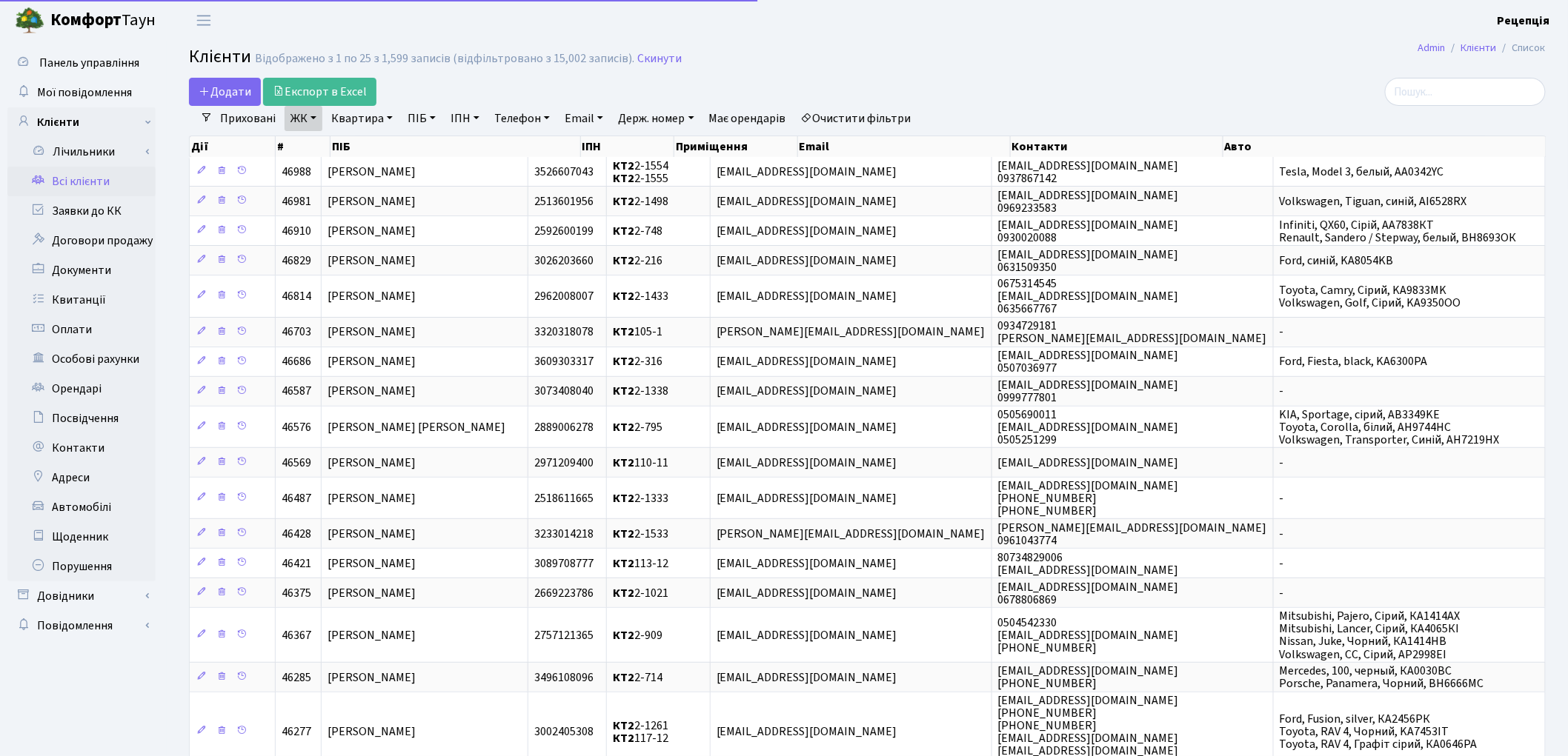
click at [358, 115] on link "Квартира" at bounding box center [362, 119] width 74 height 26
type input "2-130"
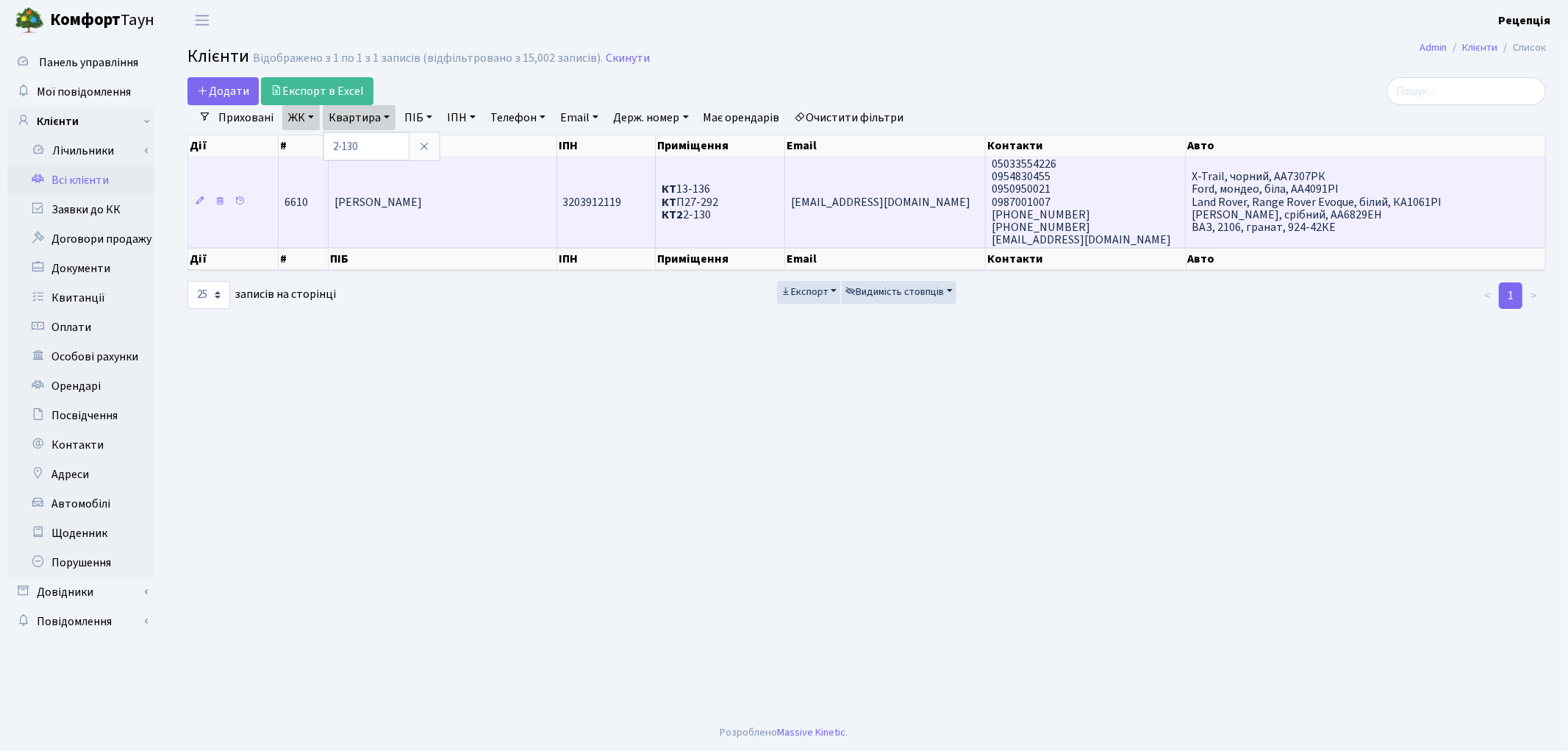
click at [412, 201] on span "[PERSON_NAME]" at bounding box center [378, 202] width 88 height 16
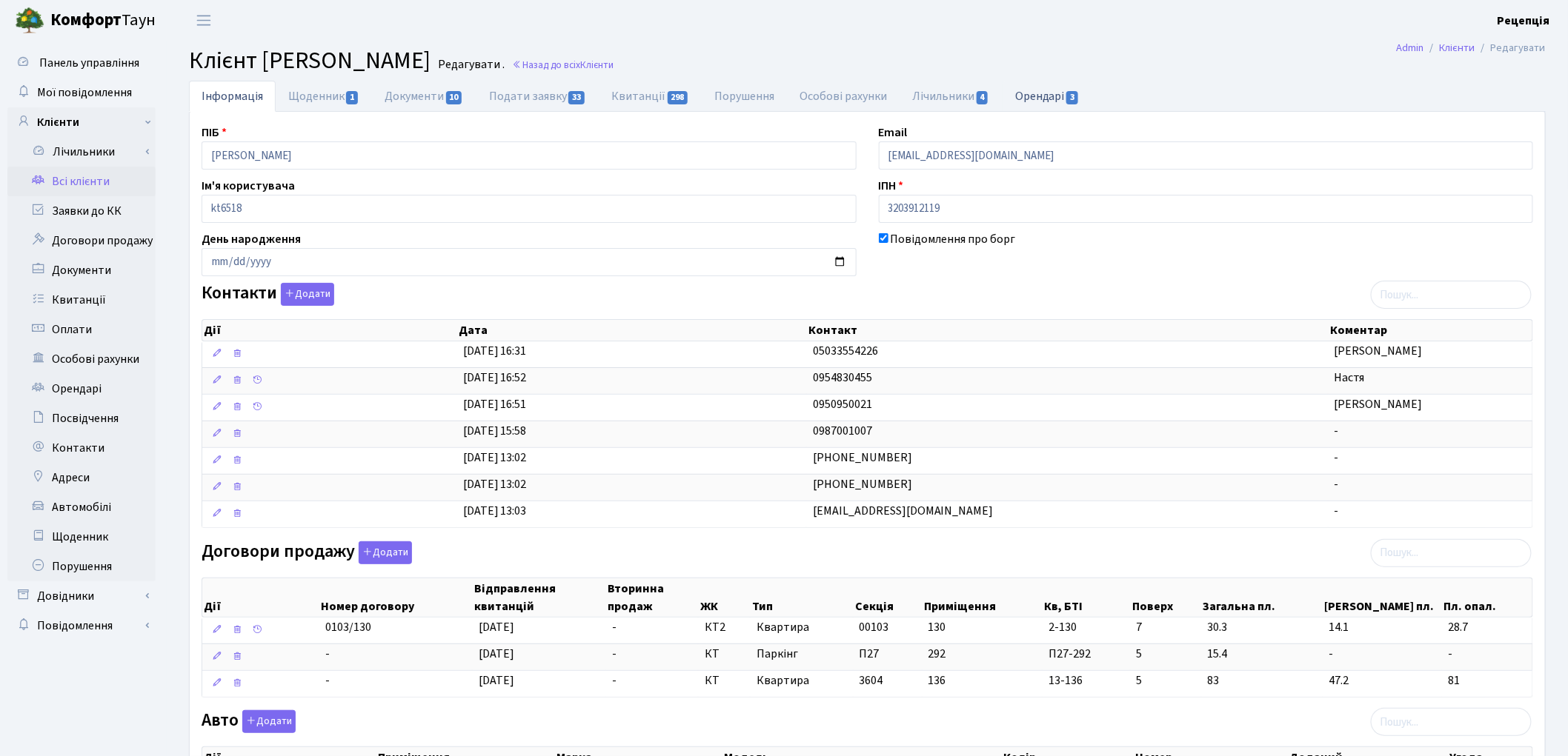
click at [1046, 93] on link "Орендарі 3" at bounding box center [1047, 95] width 90 height 30
select select "25"
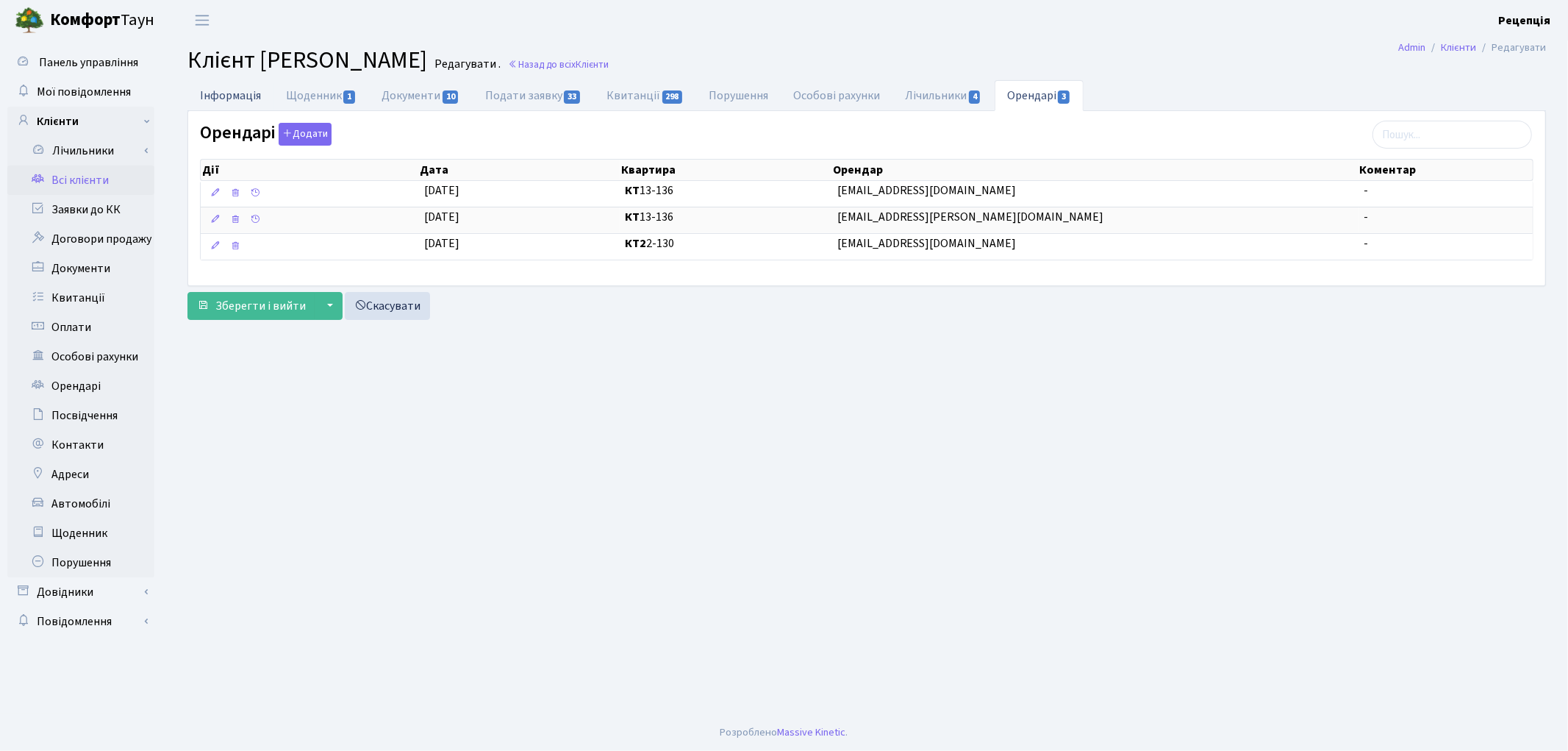
click at [201, 102] on link "Інформація" at bounding box center [231, 95] width 86 height 30
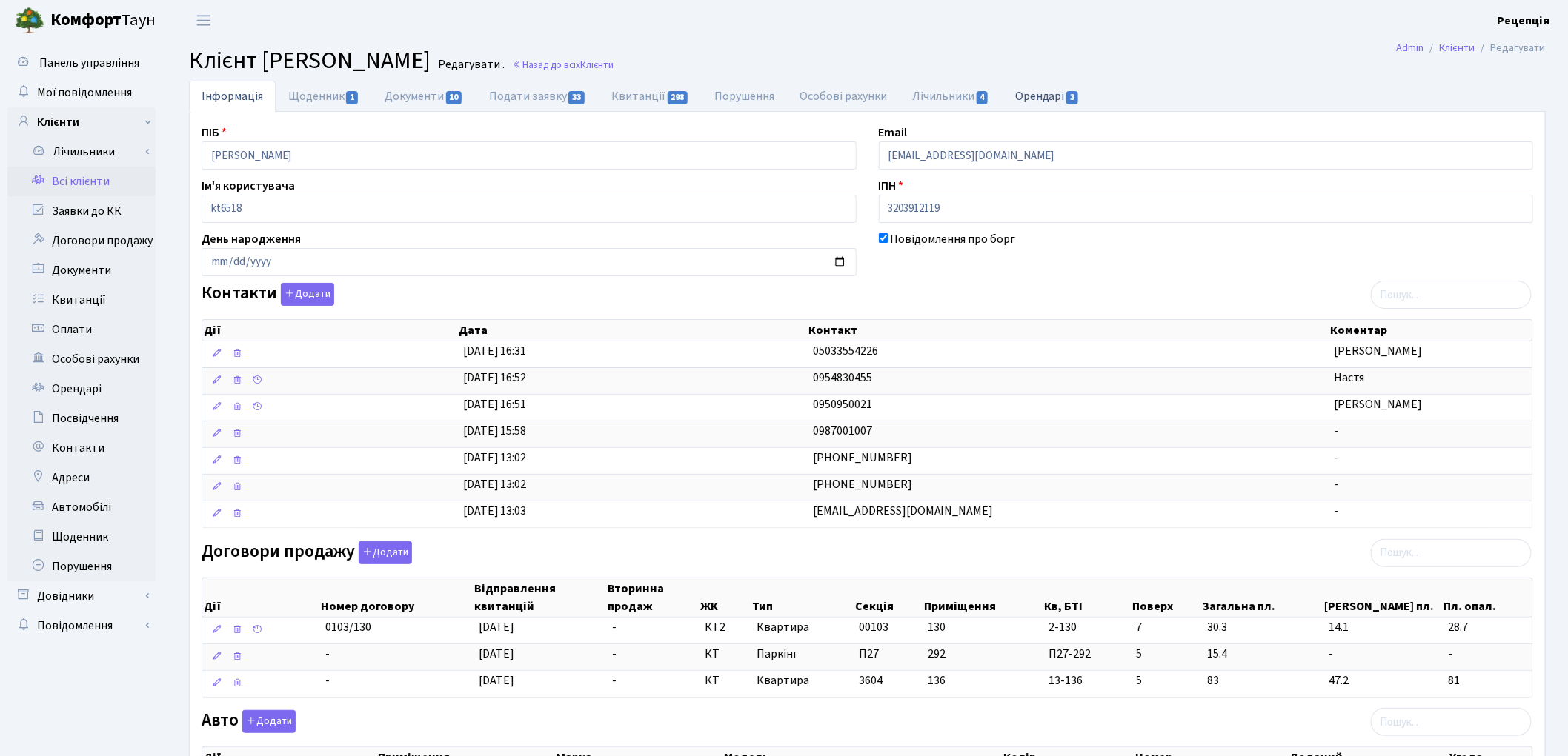
click at [1054, 87] on link "Орендарі 3" at bounding box center [1047, 95] width 90 height 30
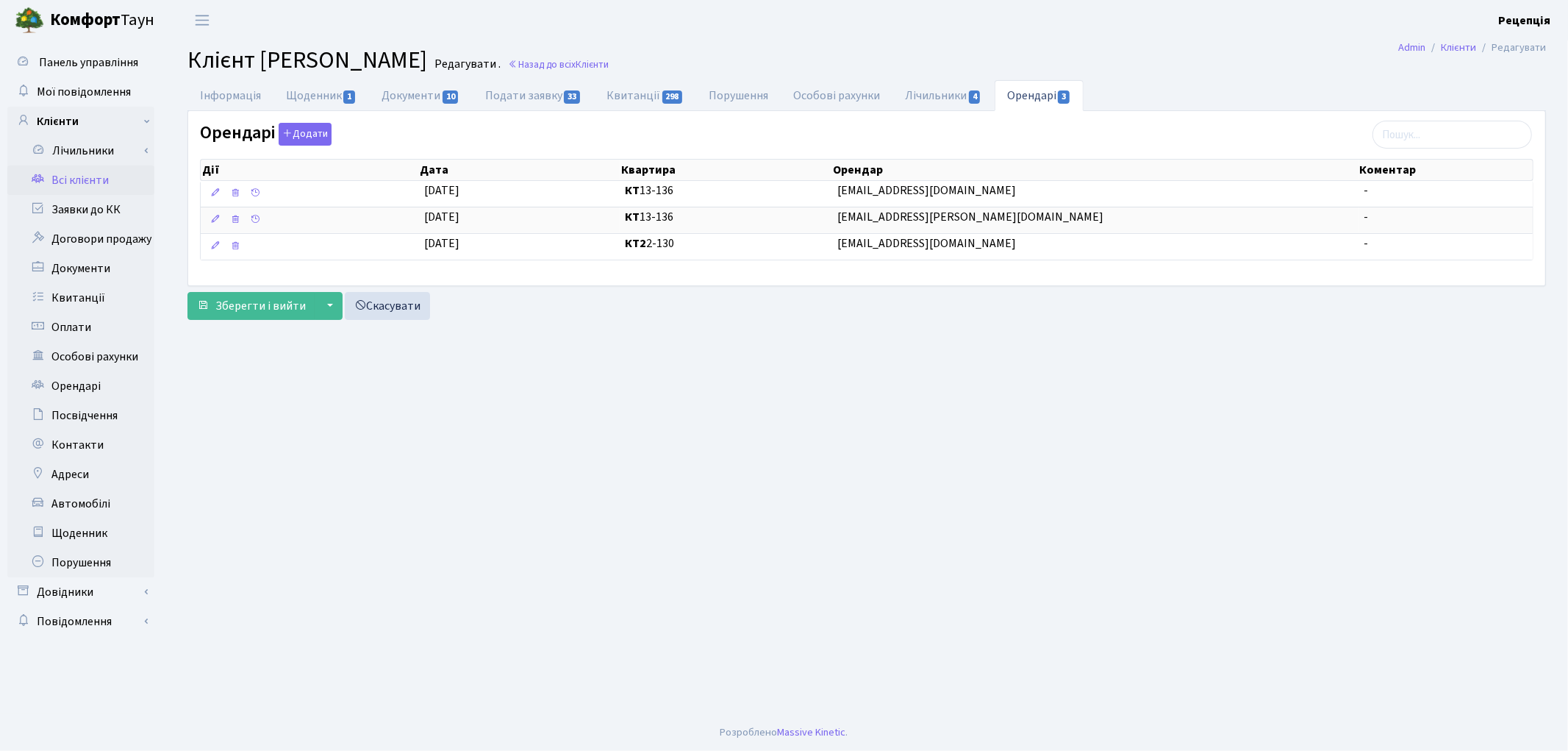
click at [79, 182] on link "Всі клієнти" at bounding box center [81, 180] width 147 height 29
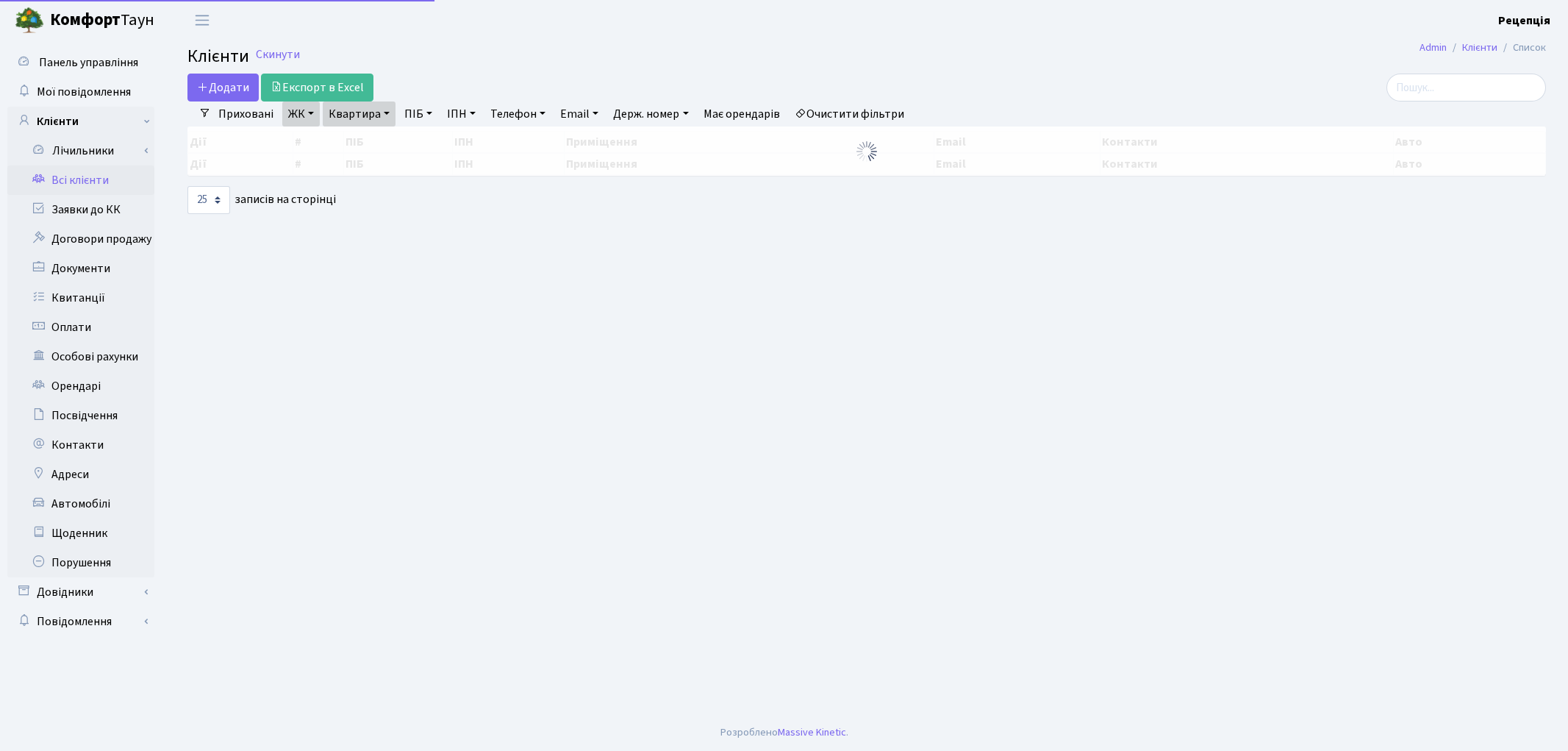
select select "25"
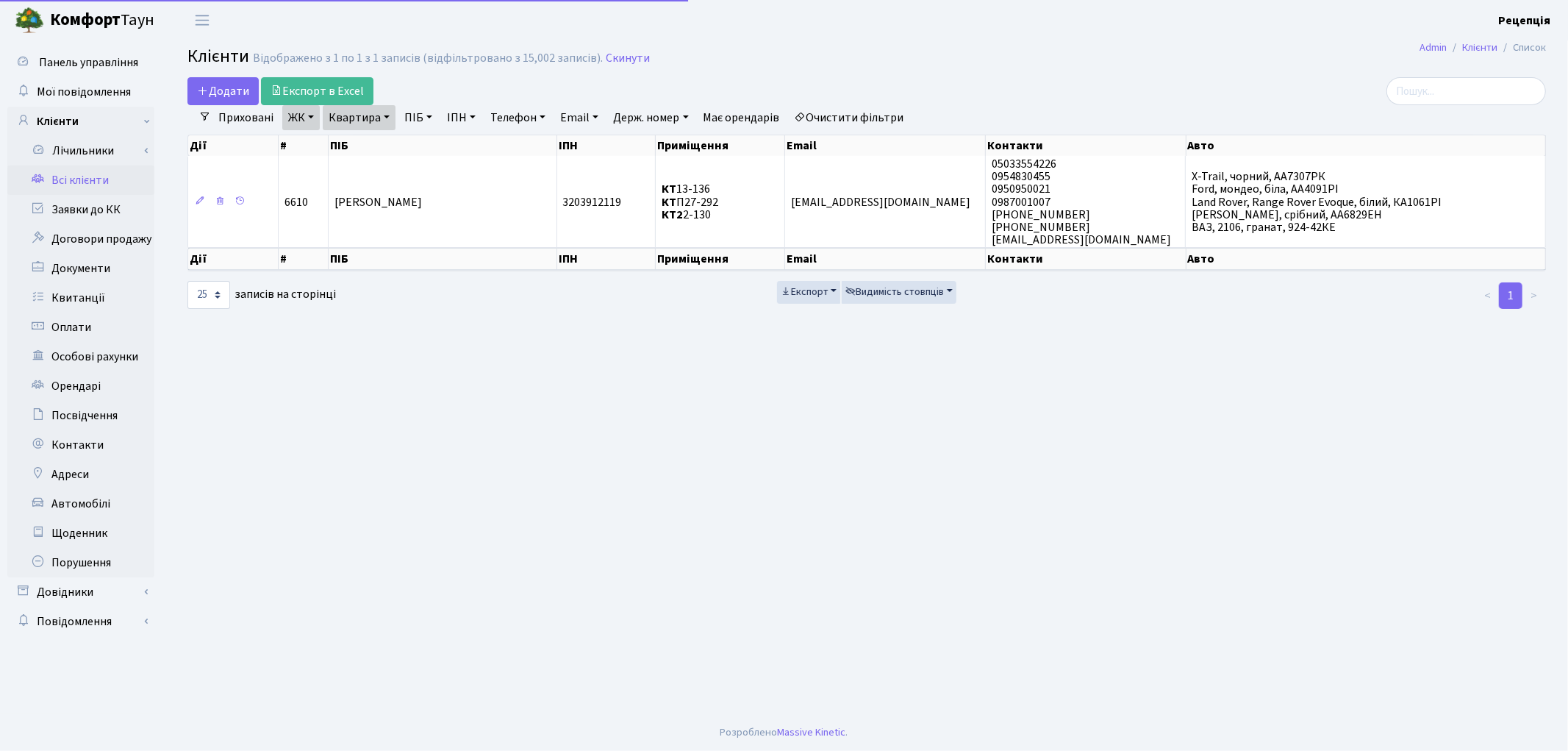
click at [851, 112] on link "Очистити фільтри" at bounding box center [850, 118] width 122 height 25
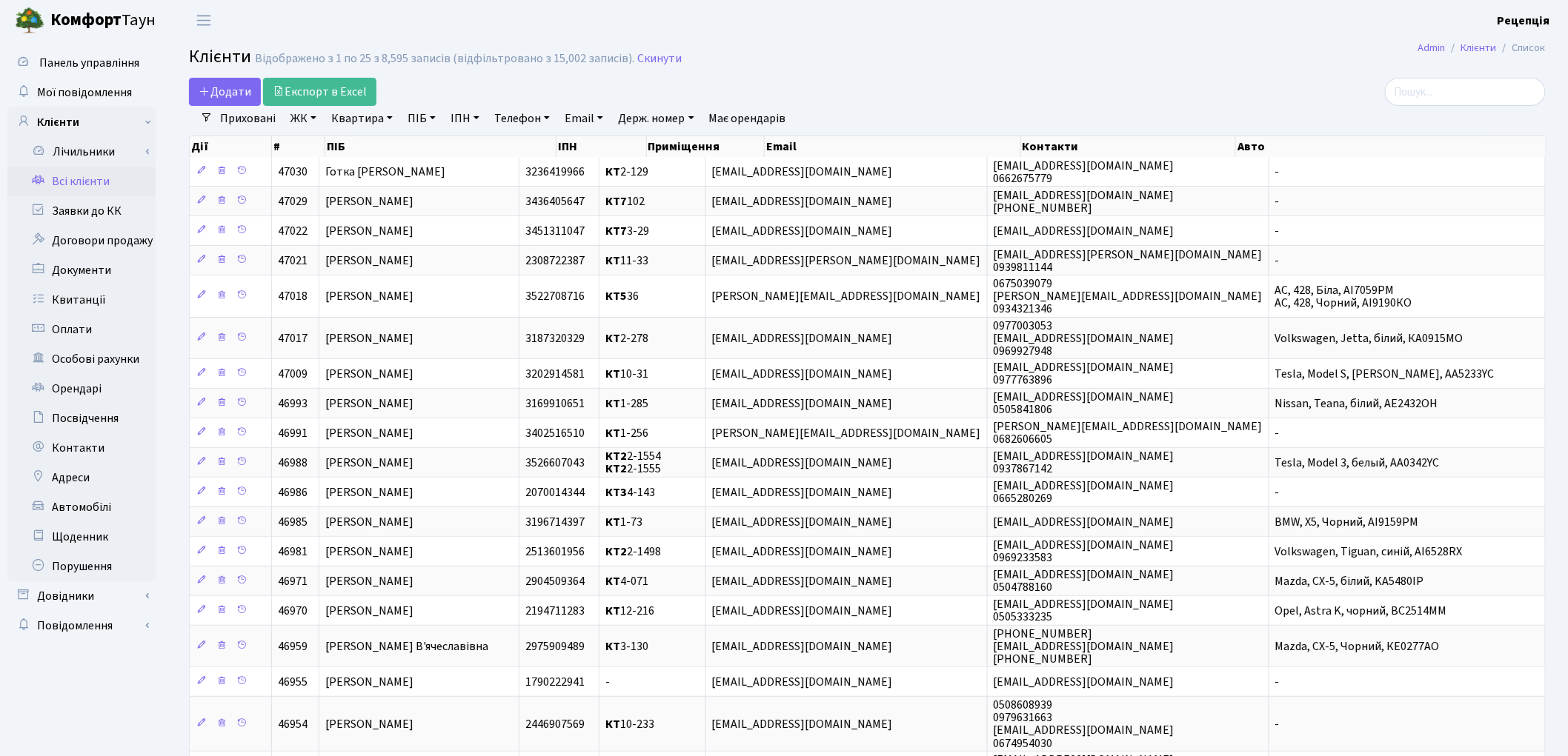
click at [304, 119] on link "ЖК" at bounding box center [303, 119] width 38 height 26
click at [367, 172] on li "КТ, вул. Регенераторна, 4" at bounding box center [377, 170] width 179 height 26
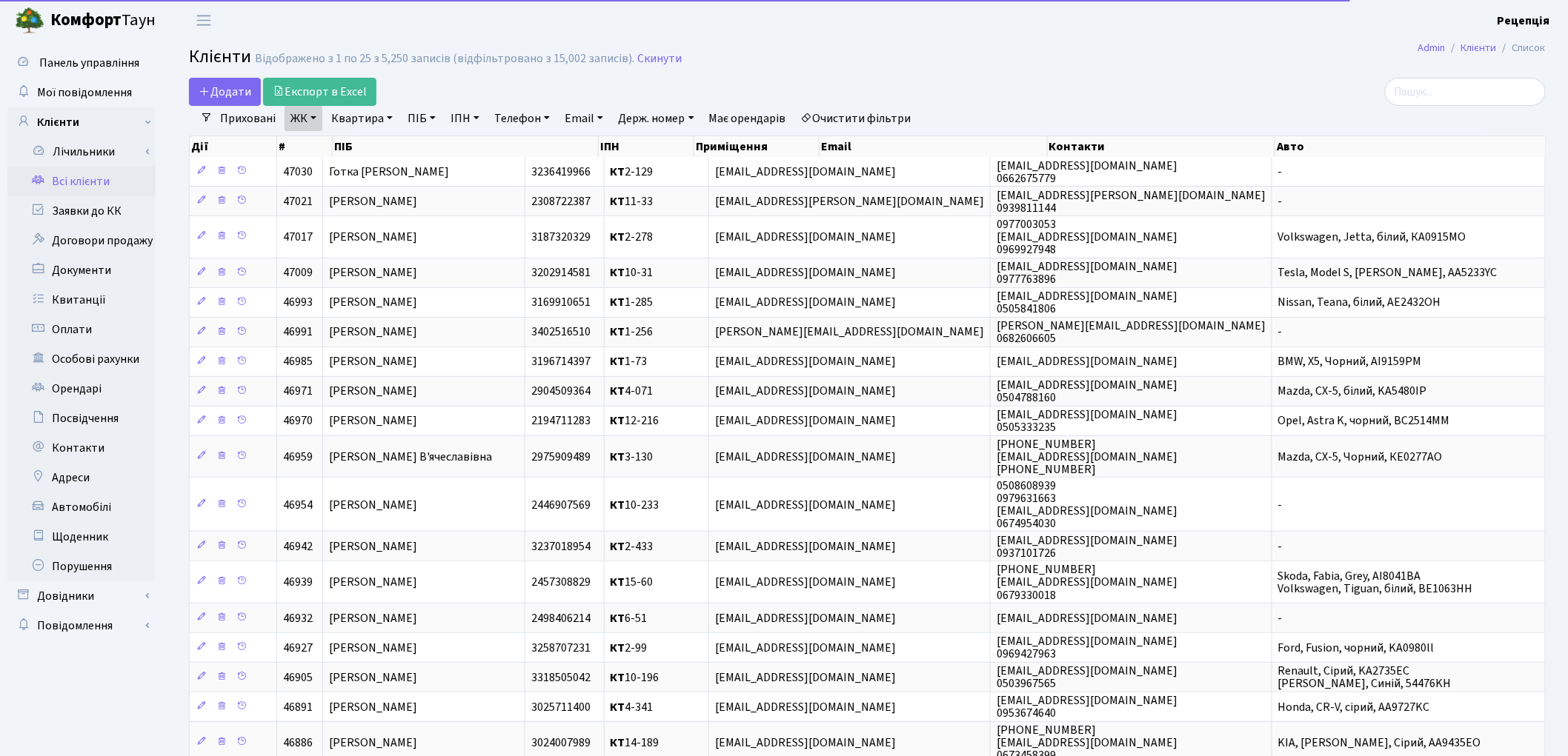
click at [381, 117] on link "Квартира" at bounding box center [362, 119] width 74 height 26
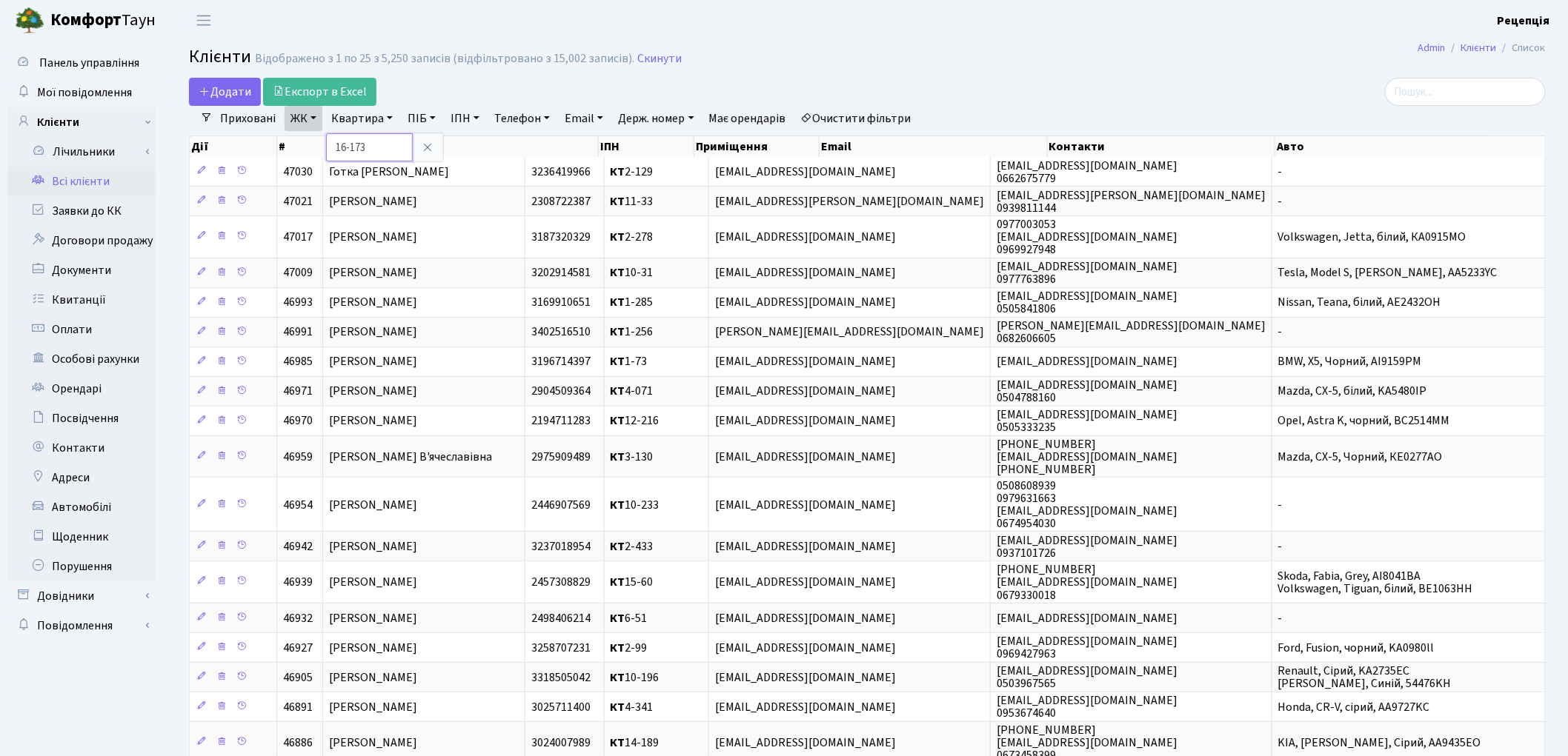
type input "16-173"
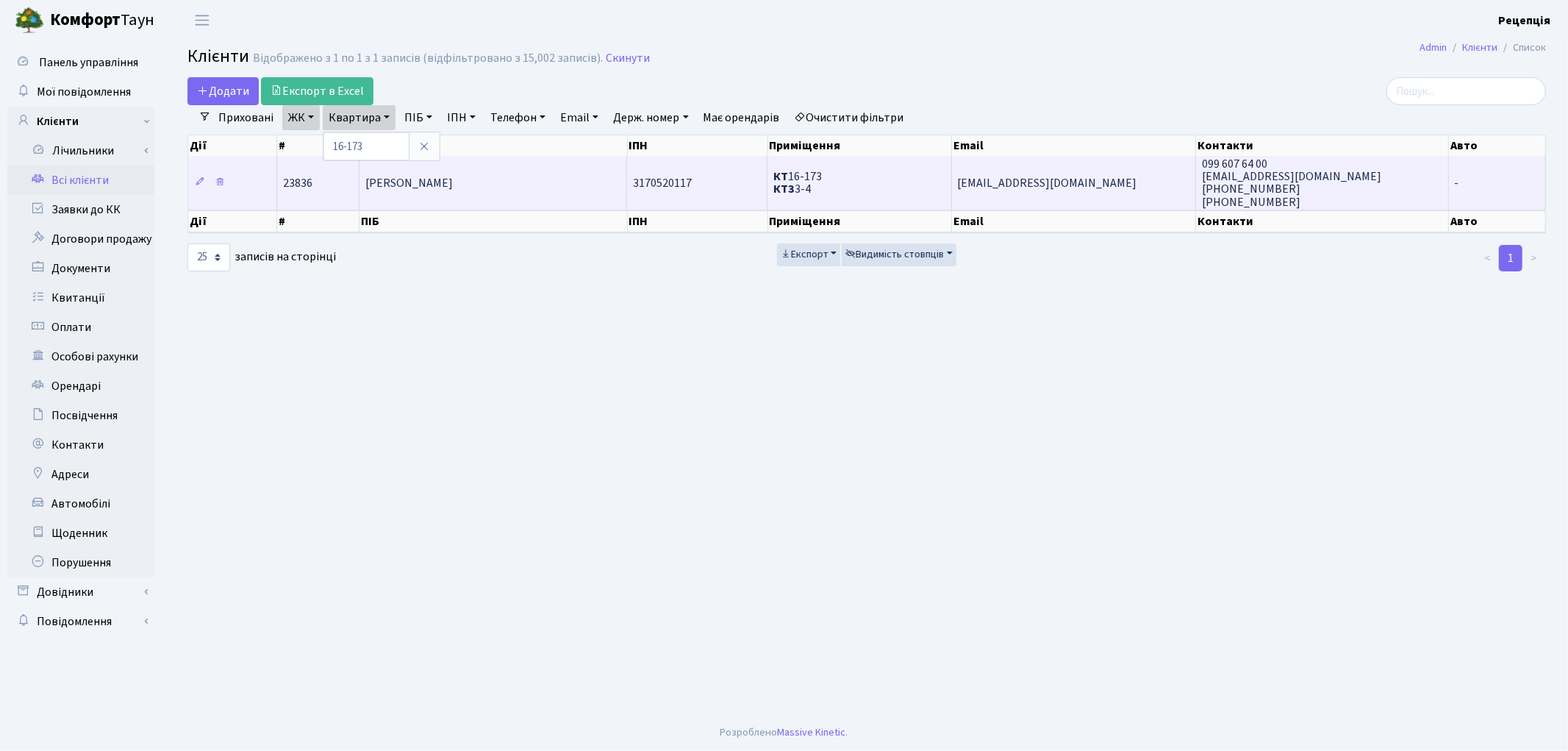
click at [495, 185] on td "[PERSON_NAME]" at bounding box center [493, 182] width 268 height 53
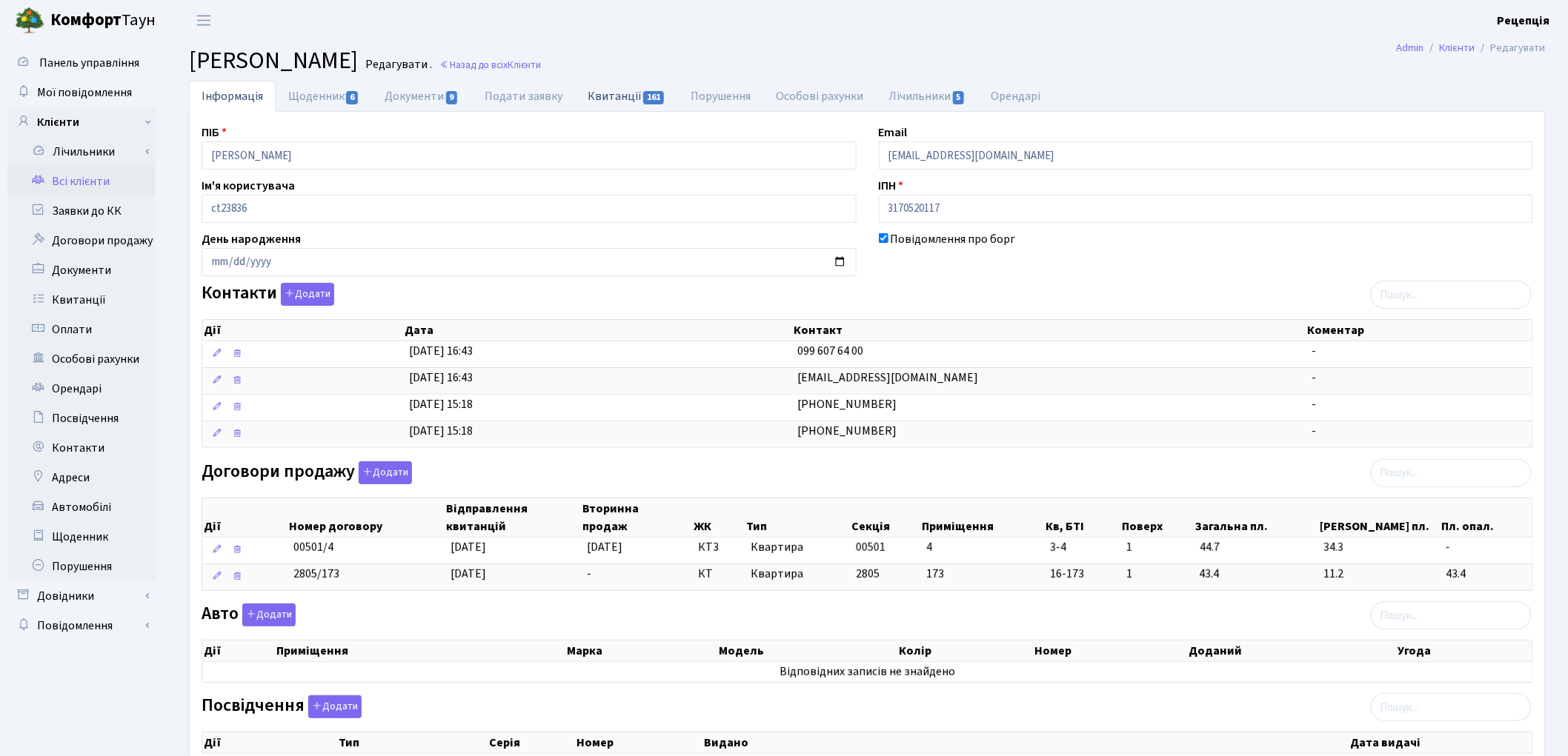
click at [612, 94] on link "Квитанції 161" at bounding box center [626, 95] width 103 height 30
select select "25"
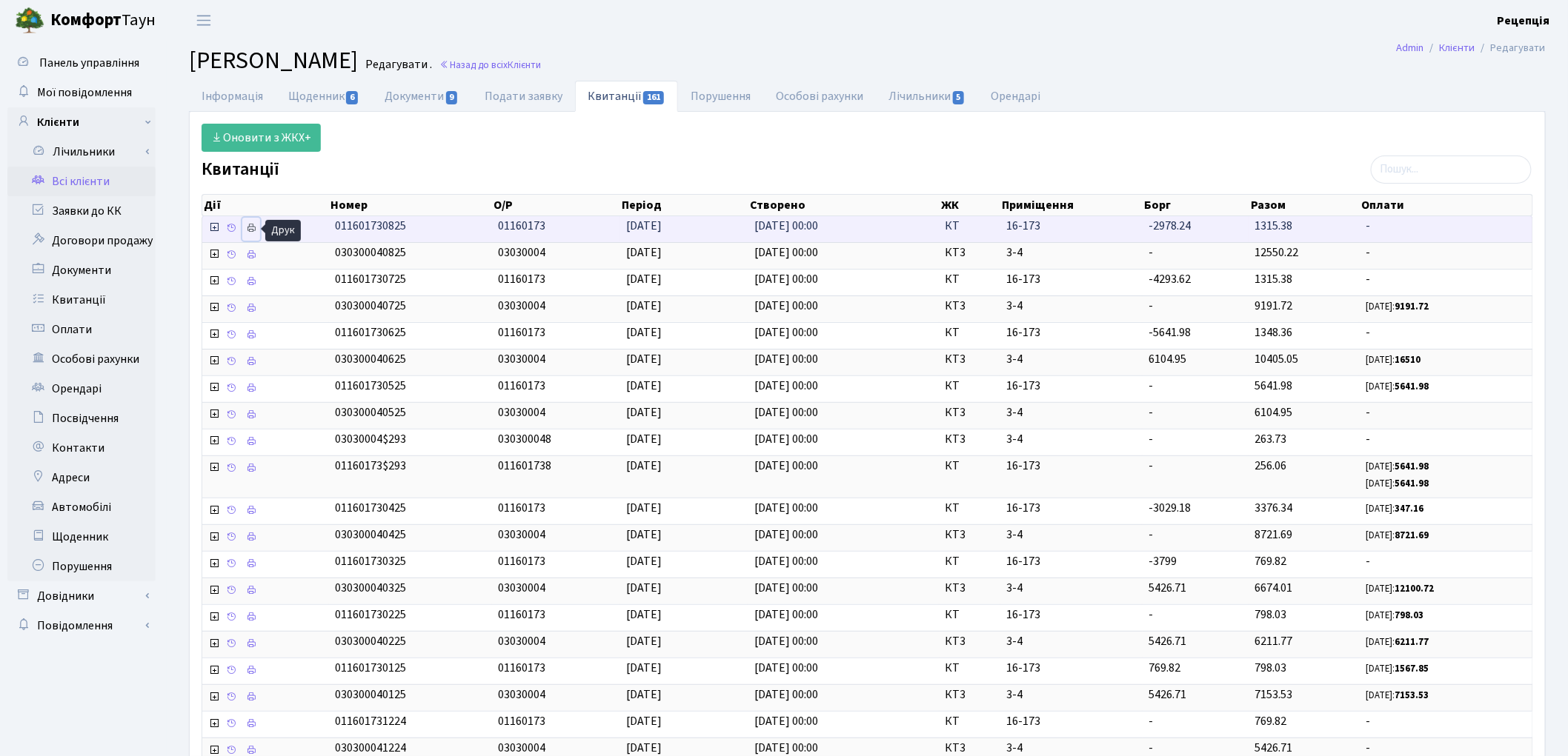
click at [256, 225] on icon at bounding box center [250, 228] width 10 height 10
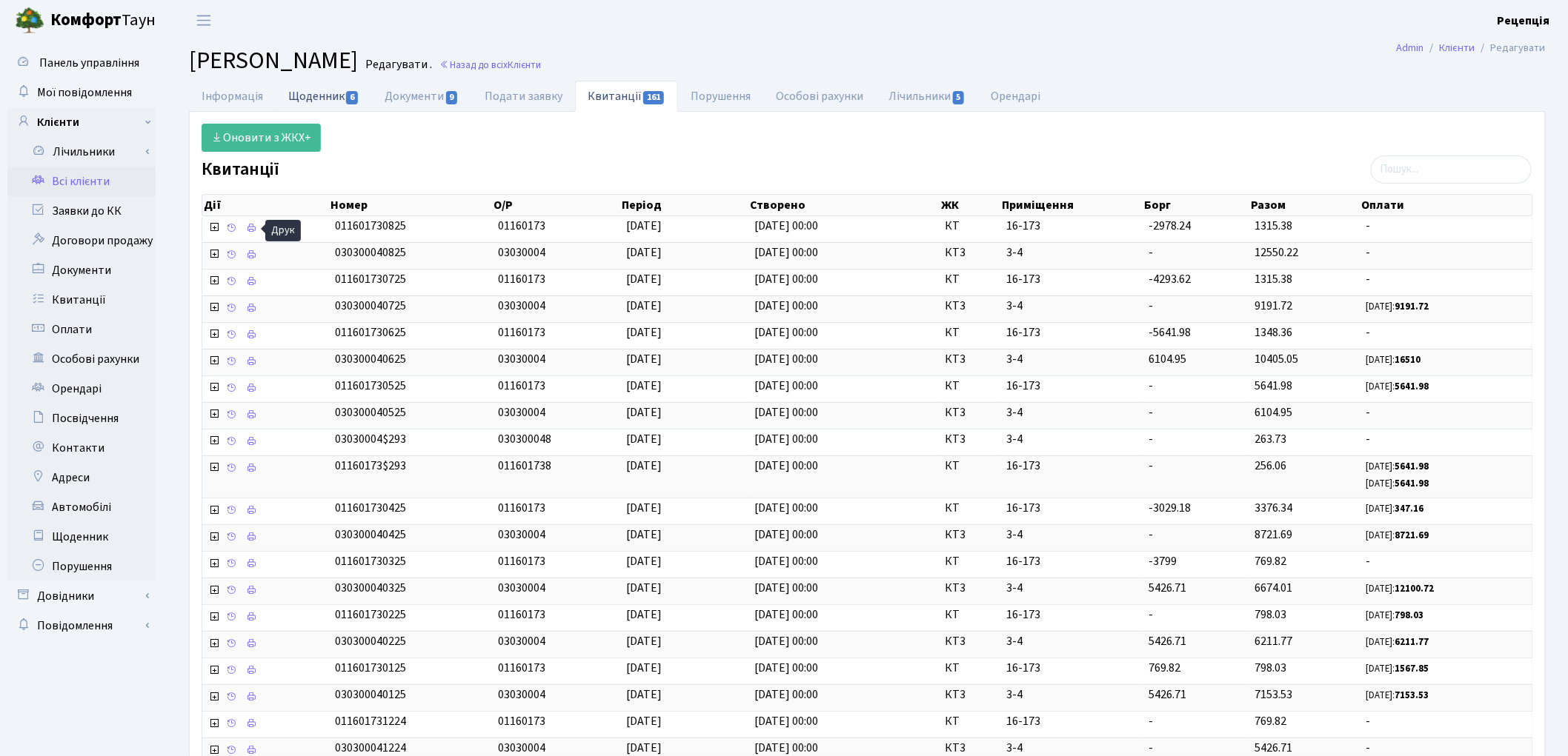
click at [334, 83] on link "Щоденник 6" at bounding box center [324, 95] width 96 height 30
select select "25"
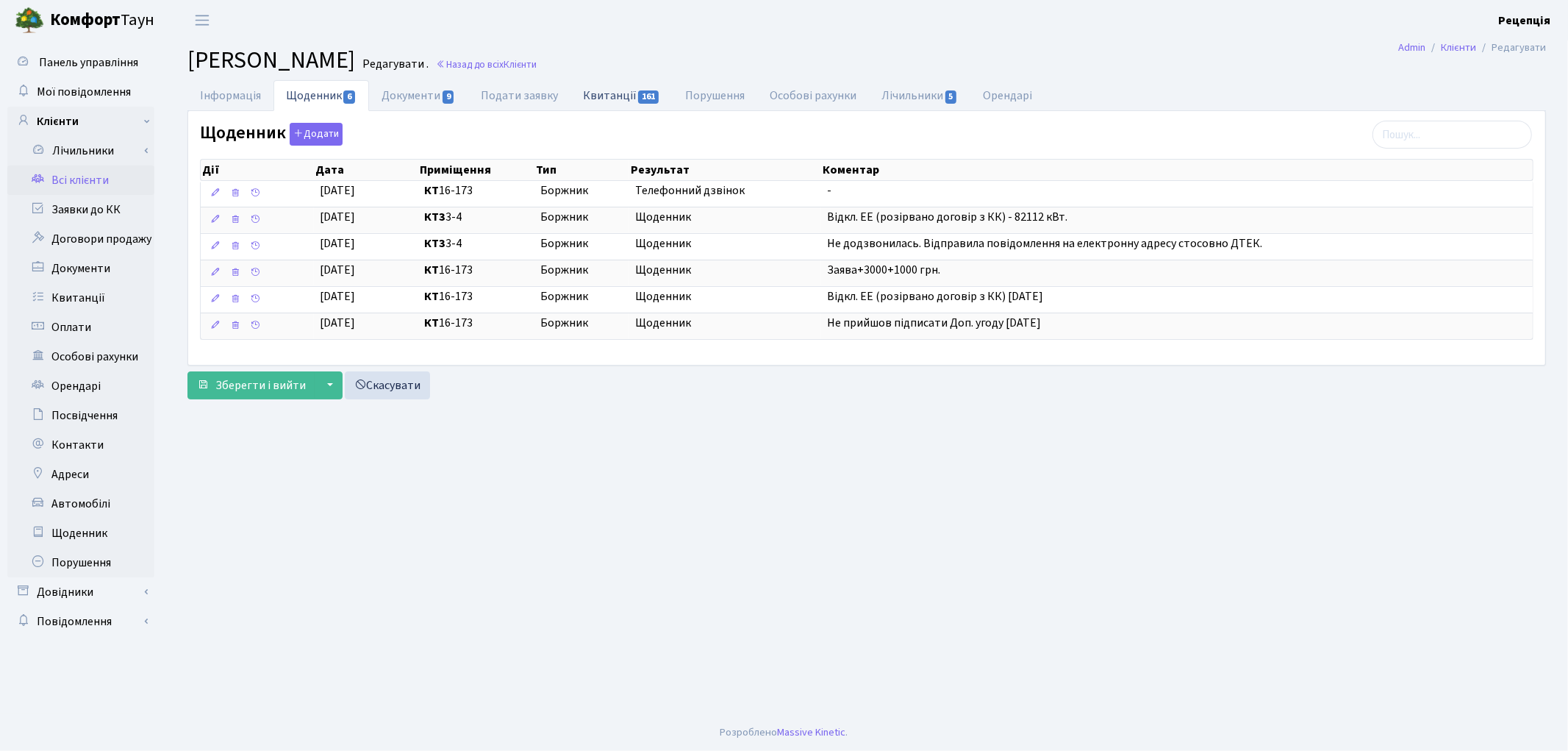
click at [603, 90] on link "Квитанції 161" at bounding box center [621, 95] width 102 height 30
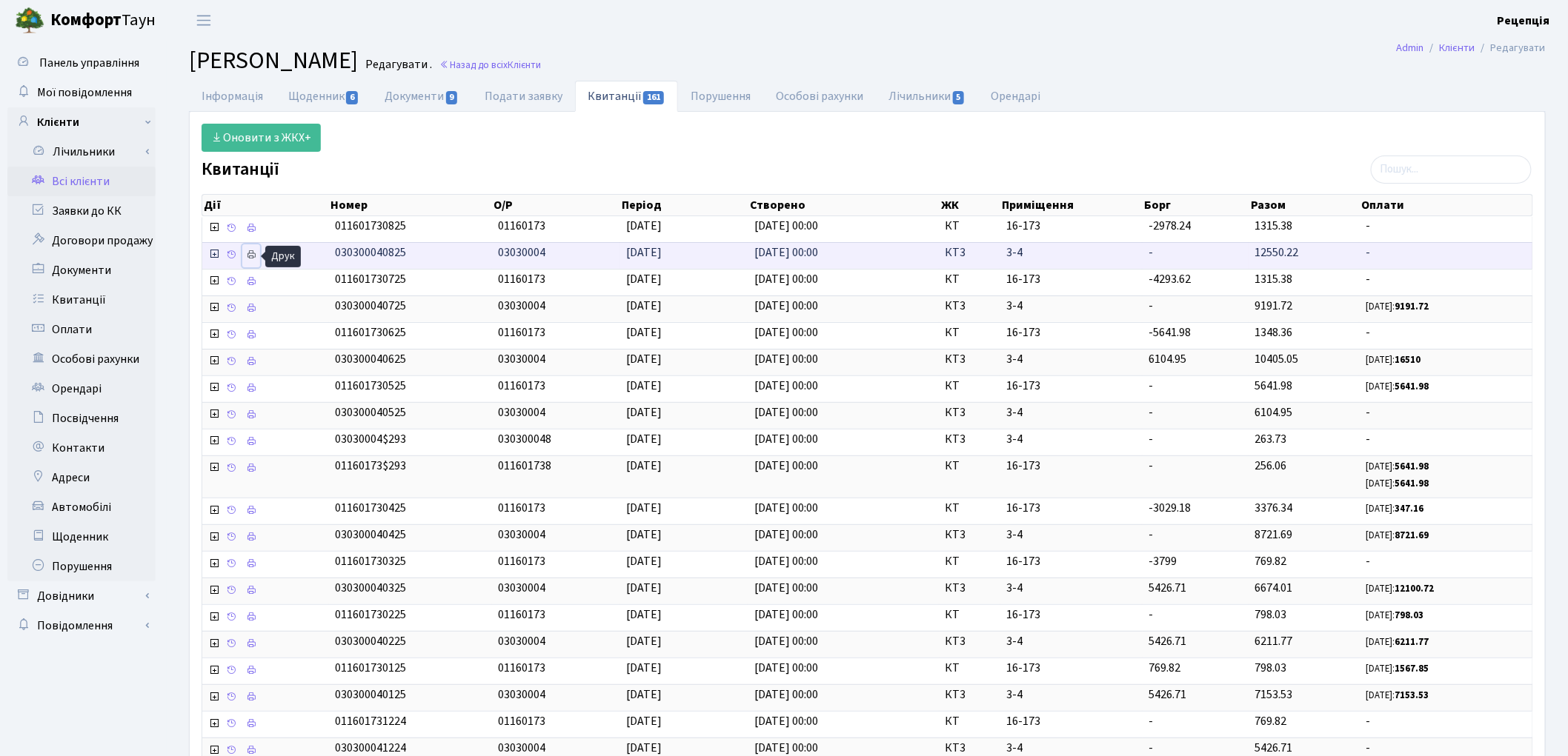
click at [249, 256] on icon at bounding box center [250, 254] width 10 height 10
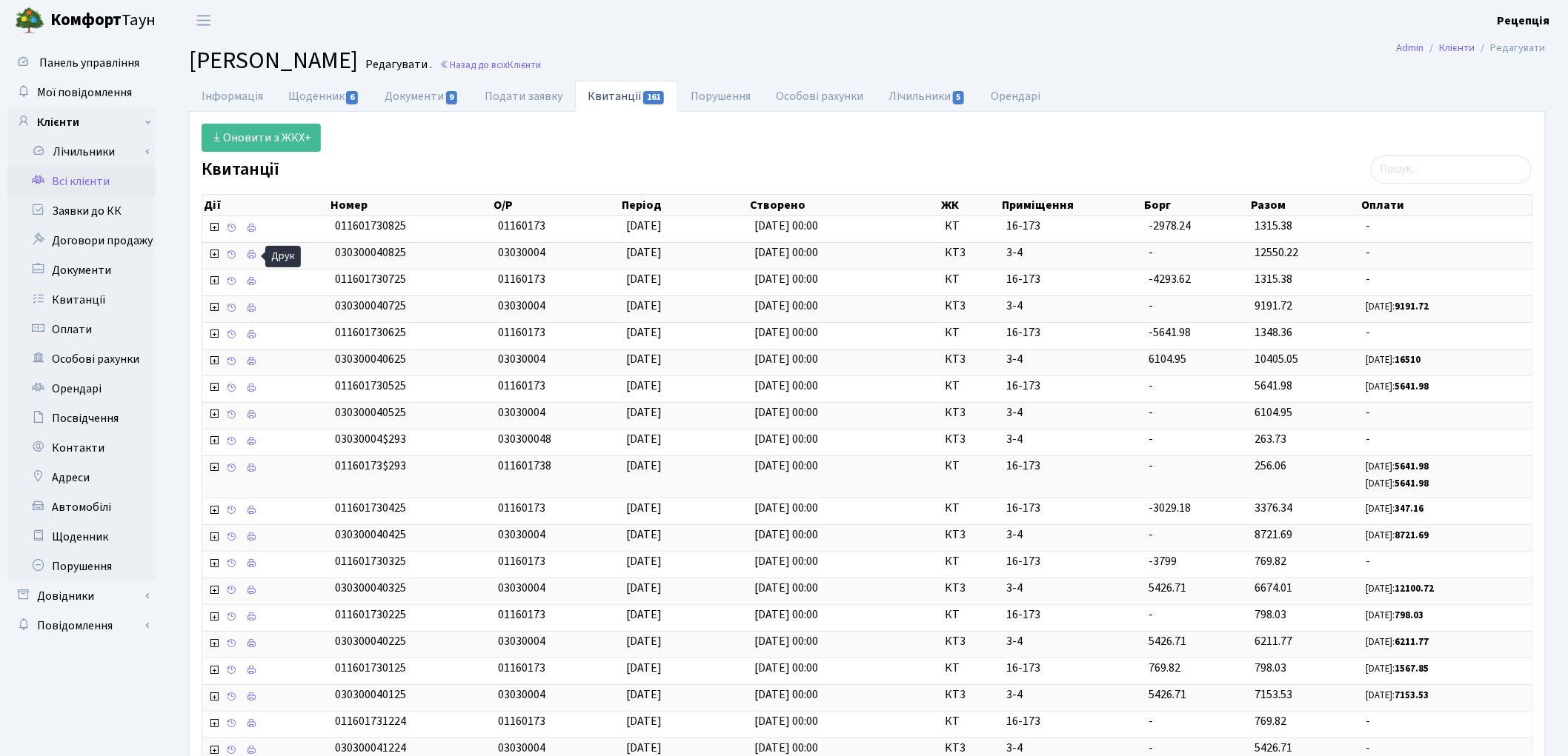
click at [109, 175] on link "Всі клієнти" at bounding box center [81, 181] width 148 height 29
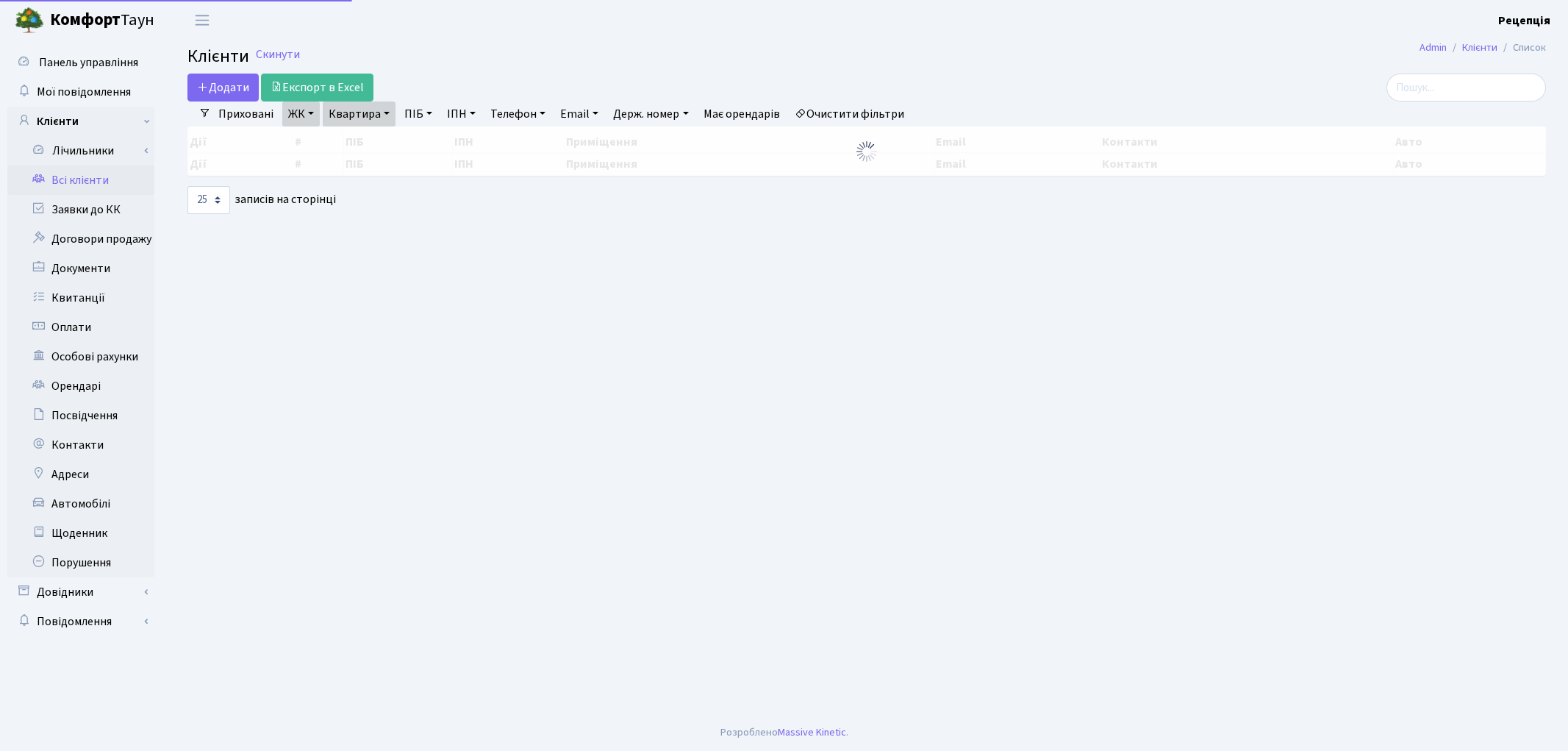
select select "25"
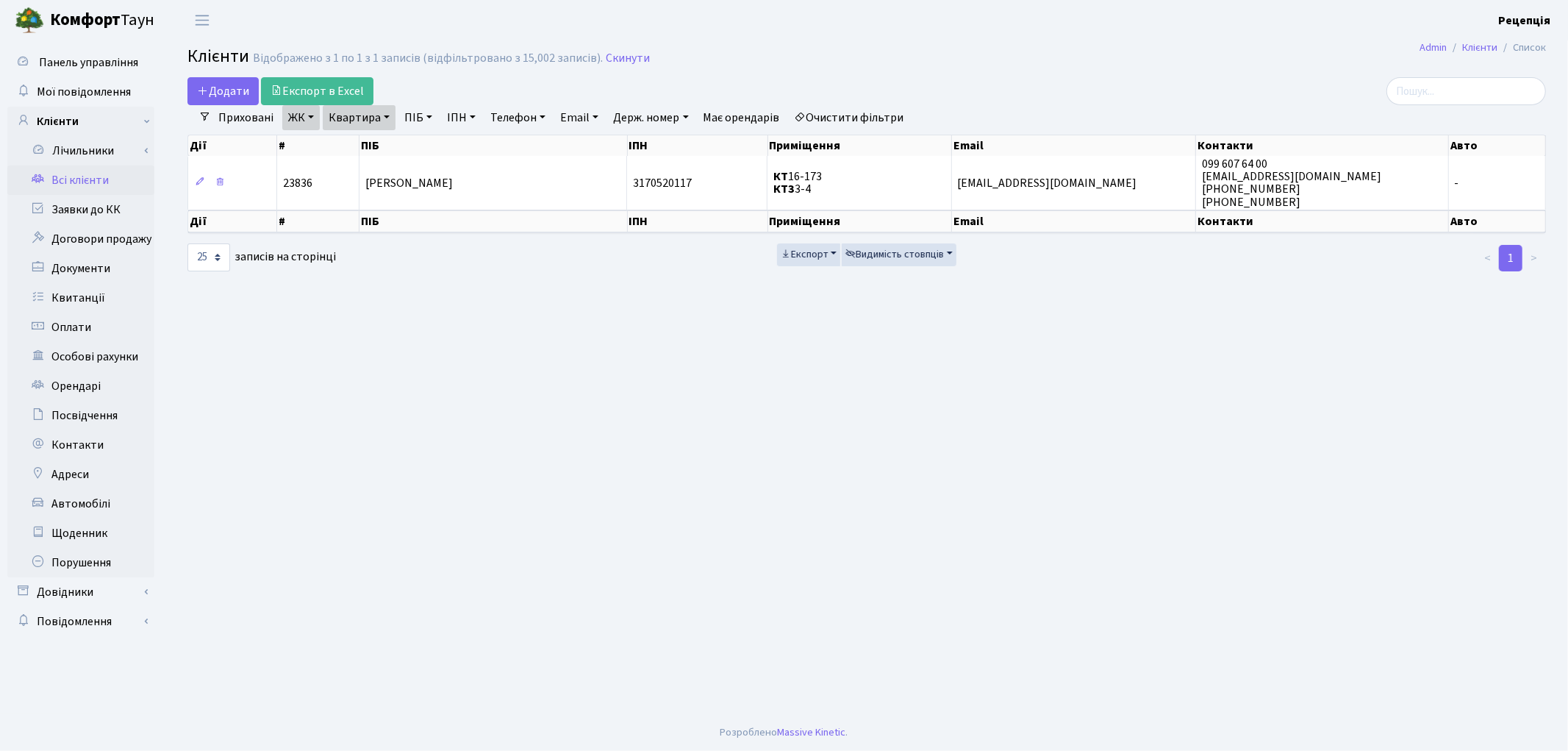
click at [858, 114] on link "Очистити фільтри" at bounding box center [850, 118] width 122 height 25
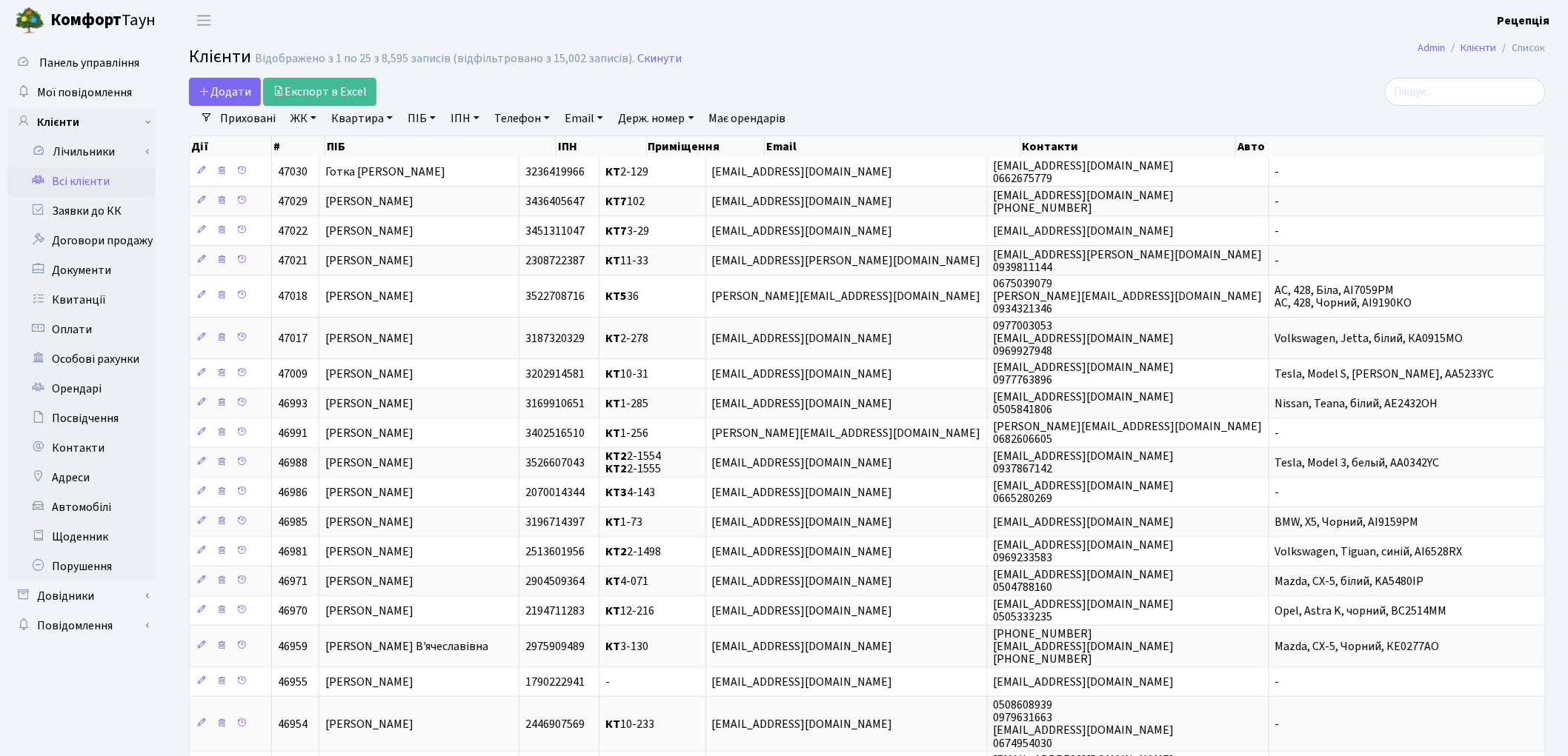
click at [317, 121] on link "ЖК" at bounding box center [303, 119] width 38 height 26
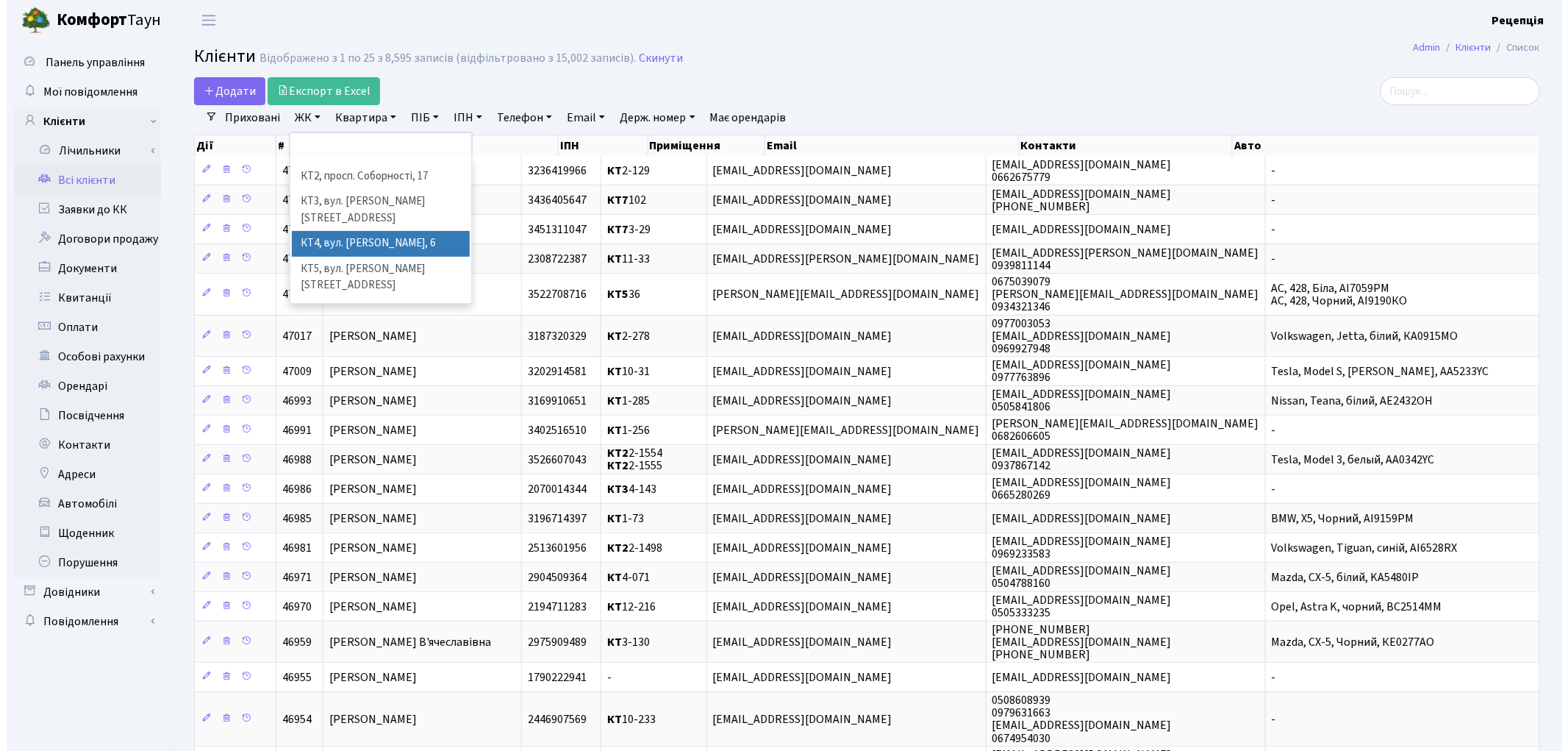
scroll to position [30, 0]
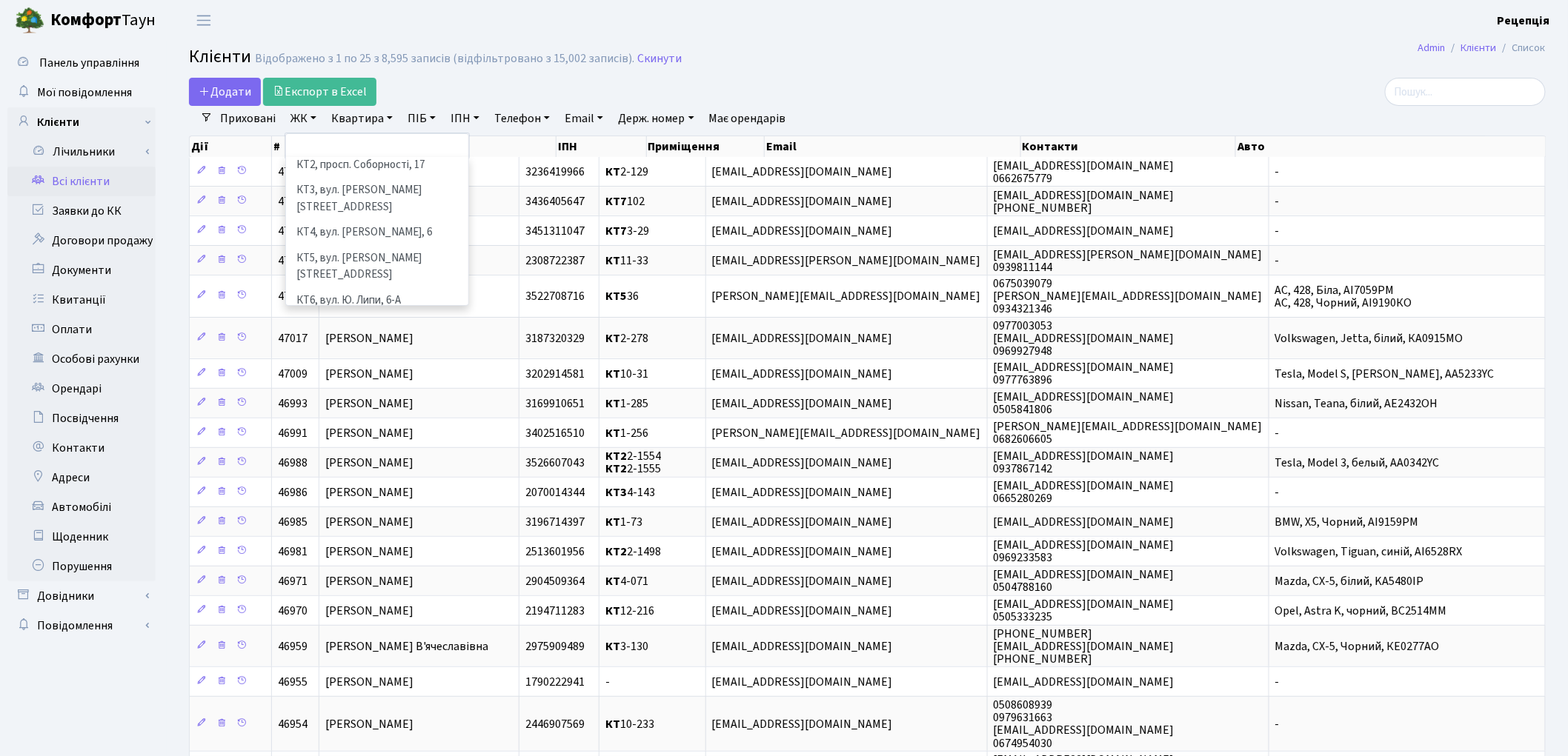
click at [401, 313] on li "КТ7, вул. [PERSON_NAME][STREET_ADDRESS]" at bounding box center [377, 334] width 179 height 42
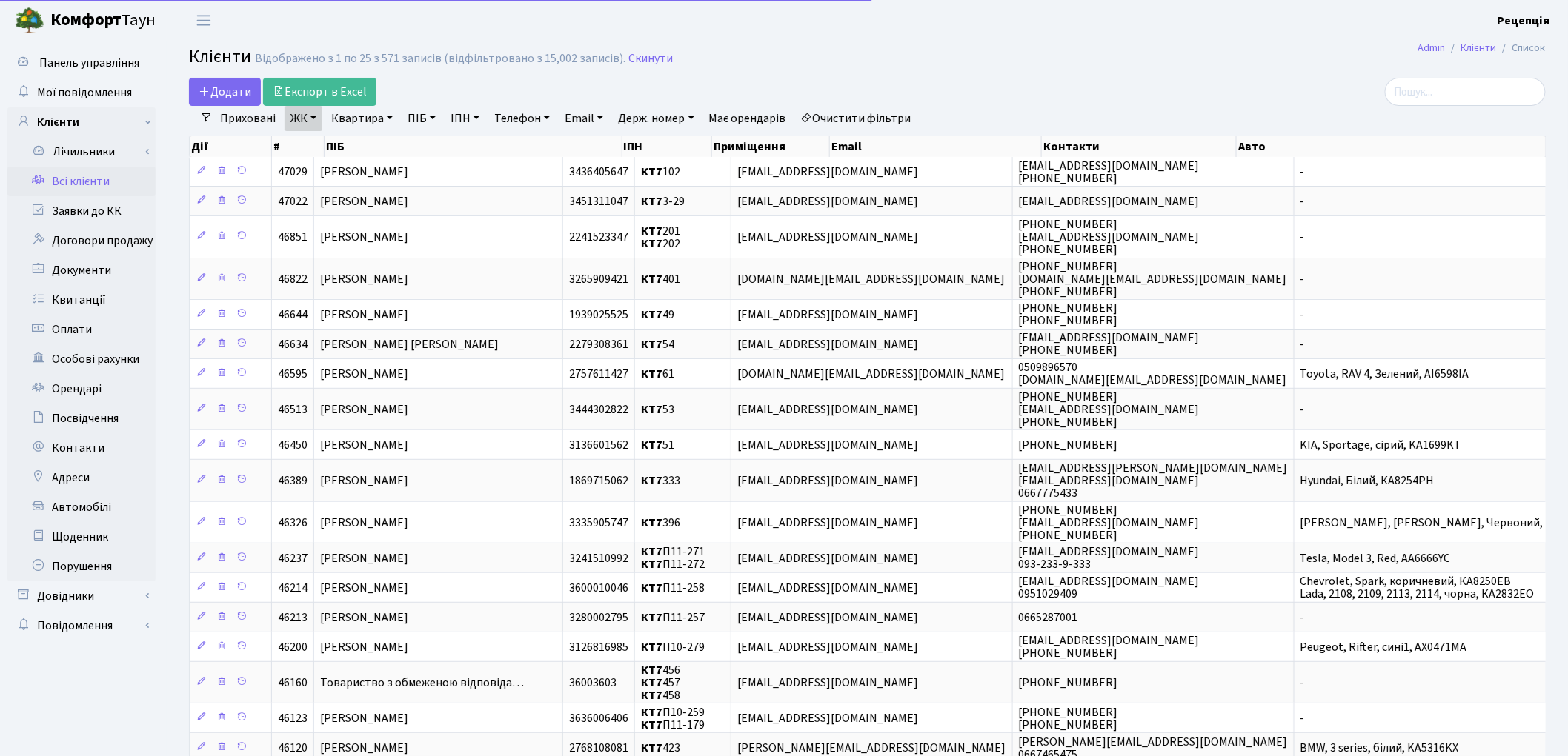
click at [368, 123] on link "Квартира" at bounding box center [362, 119] width 74 height 26
type input "203"
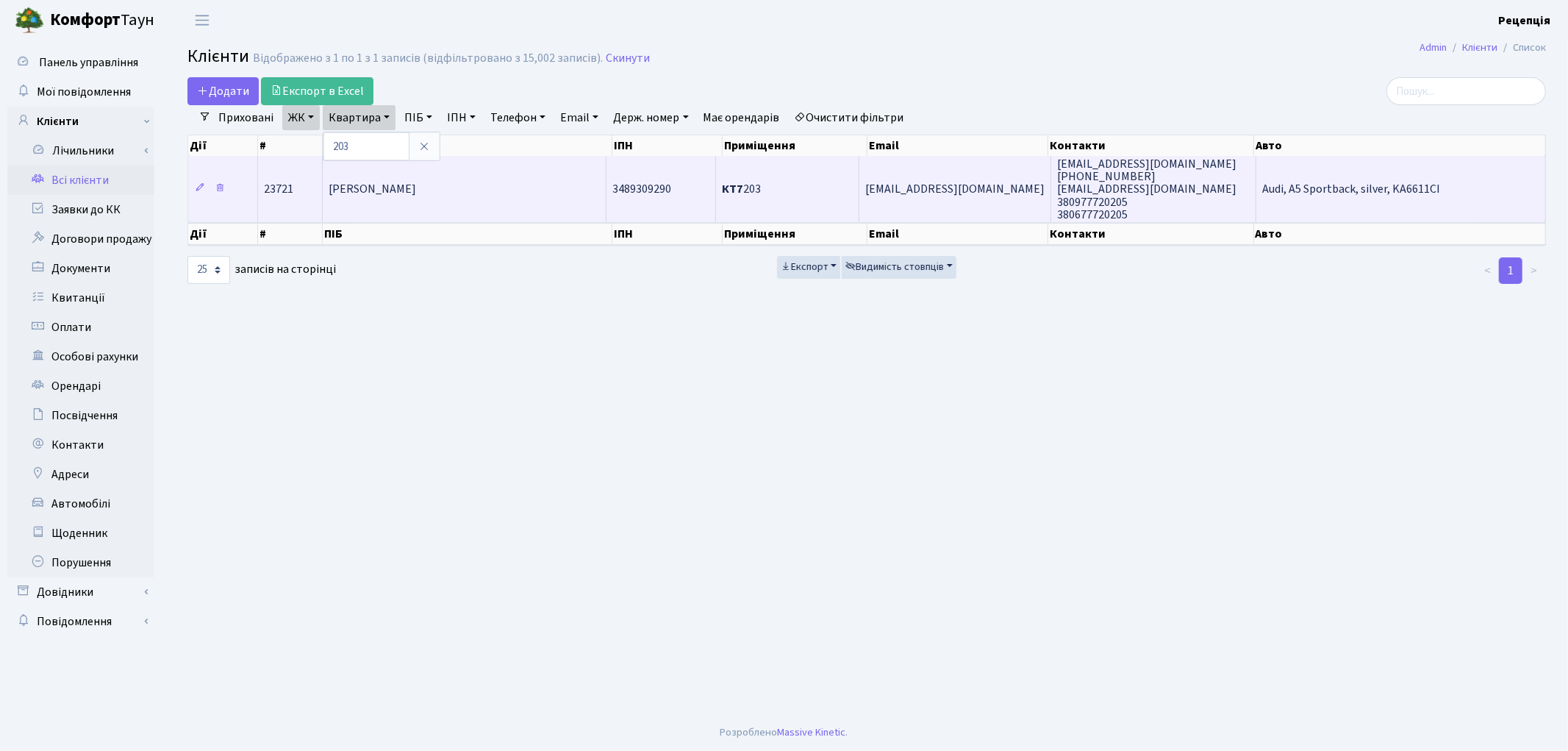
click at [416, 185] on span "[PERSON_NAME]" at bounding box center [372, 189] width 88 height 16
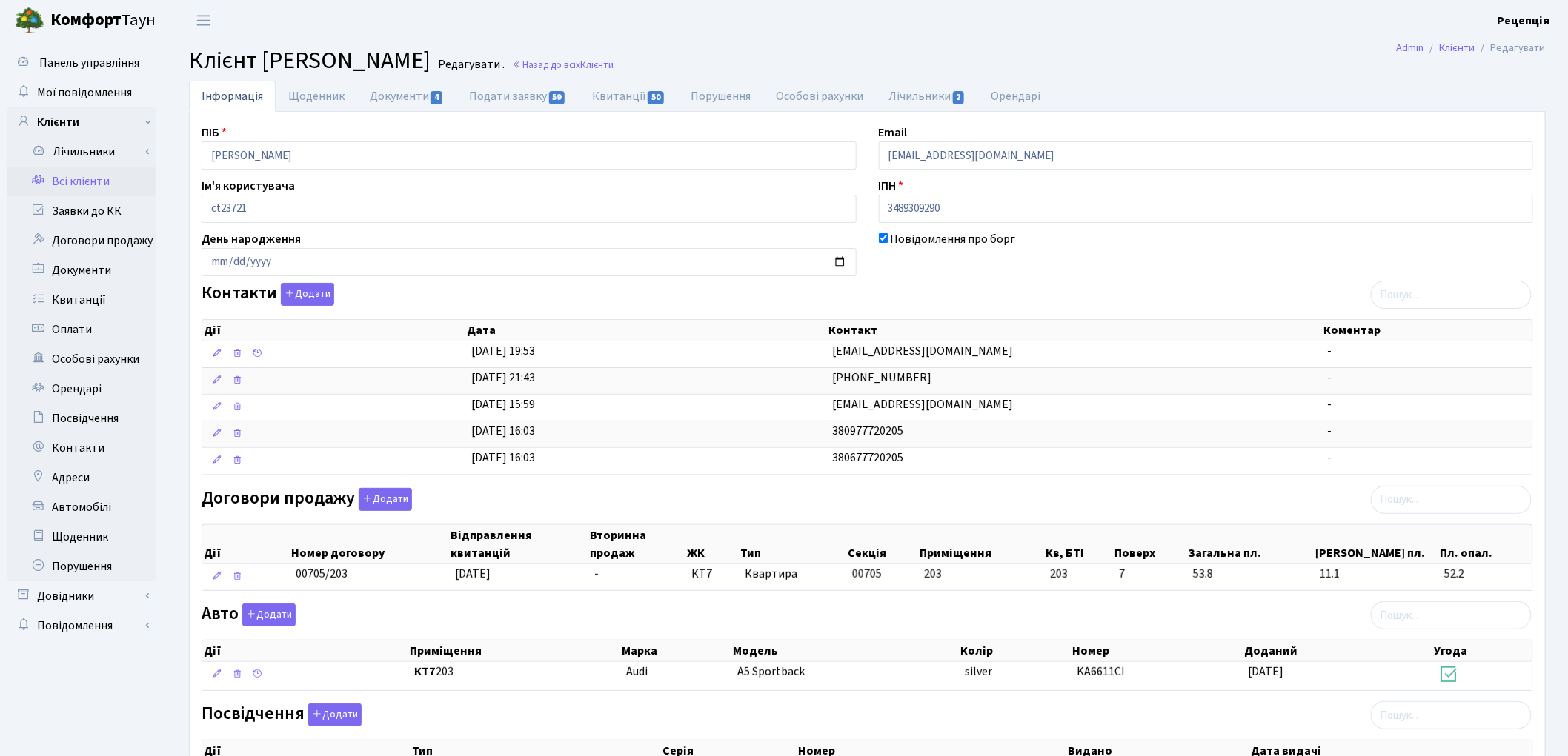
click at [92, 183] on link "Всі клієнти" at bounding box center [81, 181] width 148 height 29
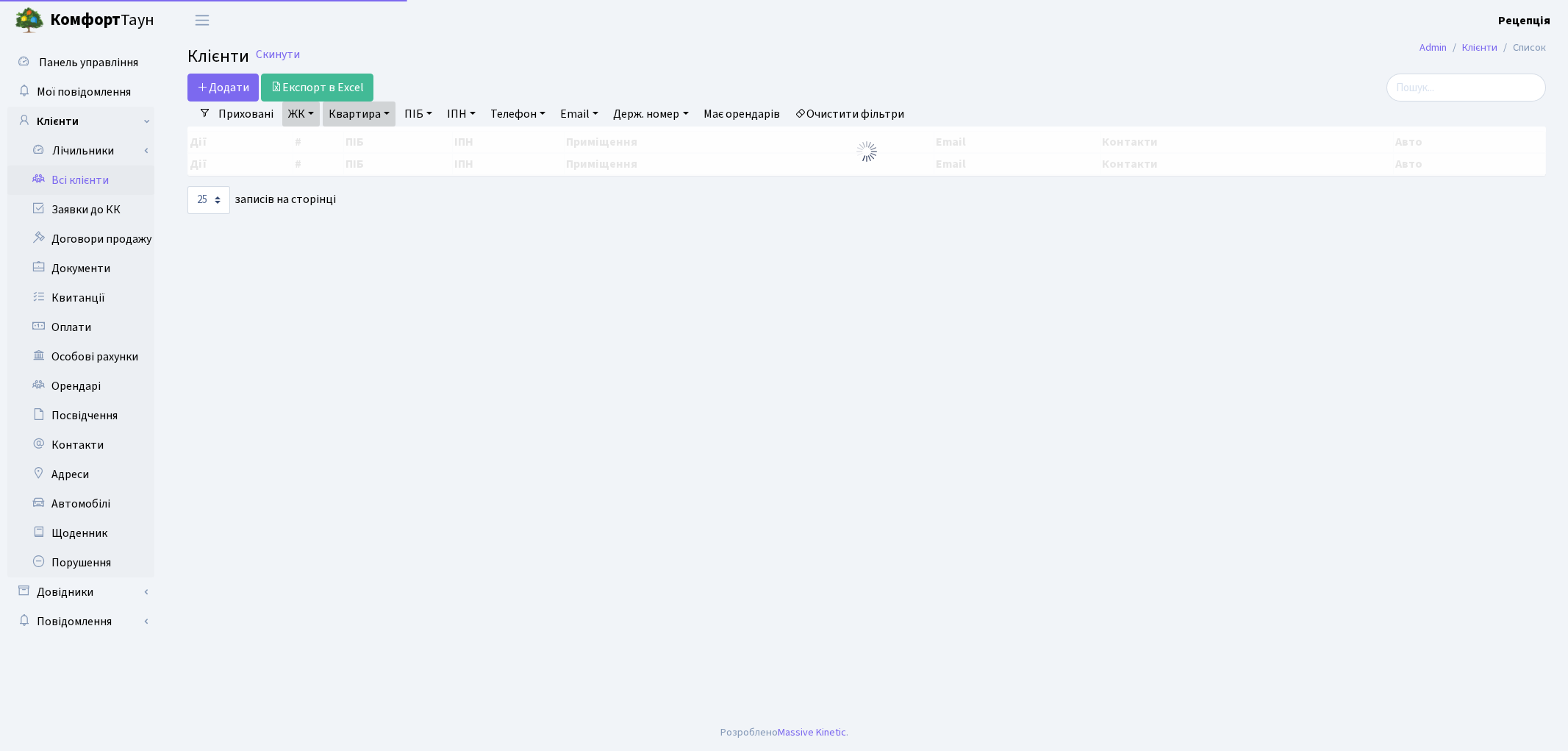
select select "25"
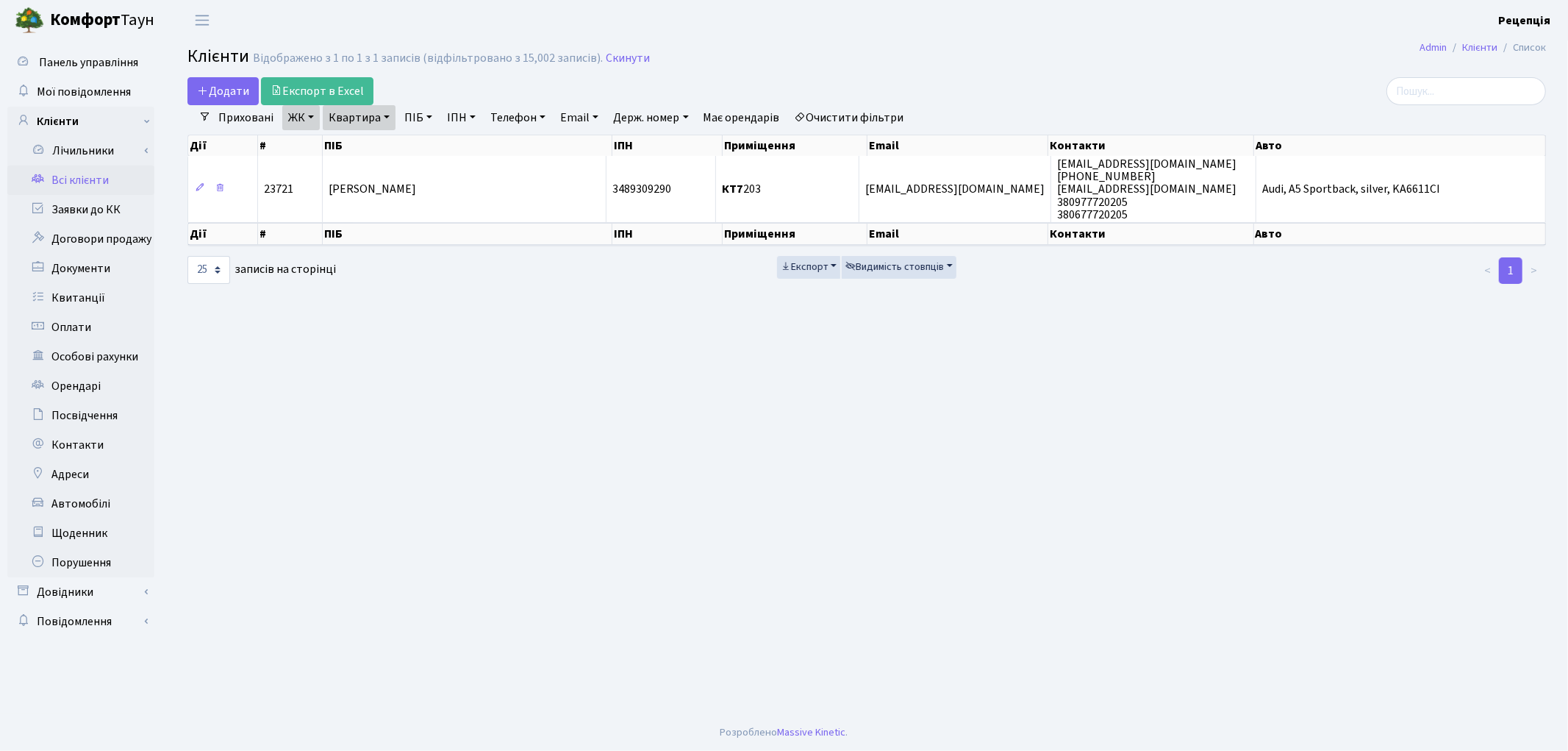
click at [855, 108] on link "Очистити фільтри" at bounding box center [850, 118] width 122 height 25
